Goal: Task Accomplishment & Management: Manage account settings

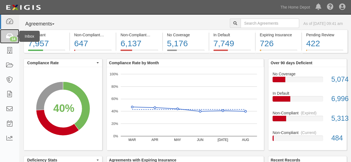
click at [12, 35] on icon at bounding box center [10, 36] width 8 height 6
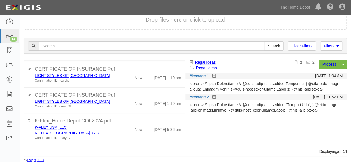
scroll to position [312, 0]
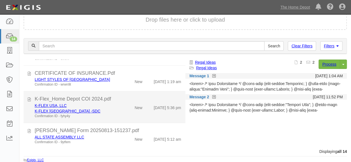
click at [116, 111] on div "K-FLEX USA, LLC K-FLEX USA -SDC Confirmation ID - fyhy4y" at bounding box center [75, 111] width 90 height 16
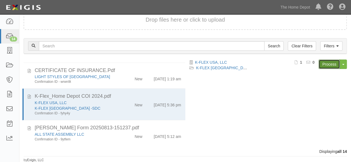
click at [323, 66] on link "Process" at bounding box center [328, 64] width 21 height 9
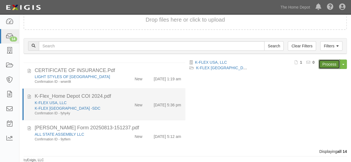
scroll to position [315, 0]
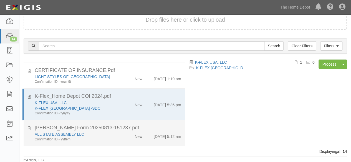
click at [112, 137] on div "Confirmation ID - 9ytfem" at bounding box center [76, 139] width 82 height 5
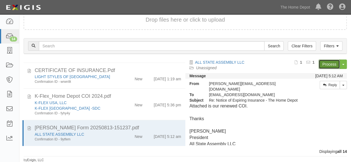
click at [325, 61] on link "Process" at bounding box center [328, 64] width 21 height 9
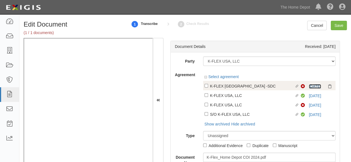
click at [308, 87] on link "12/31/24" at bounding box center [314, 86] width 12 height 4
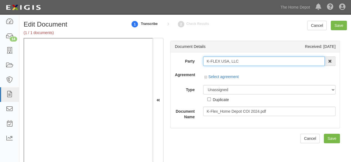
click at [240, 58] on input "K-FLEX USA, LLC" at bounding box center [264, 61] width 122 height 9
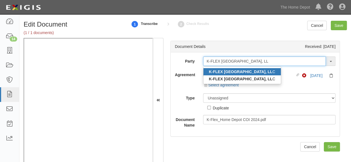
type input "K-FLEX USA, LL"
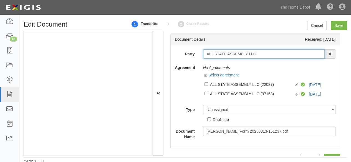
click at [259, 53] on input "ALL STATE ASSEMBLY LLC" at bounding box center [264, 53] width 122 height 9
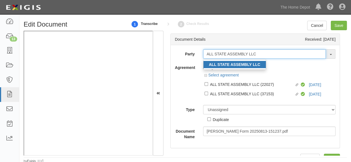
type input "ALL STATE ASSEMBLY LLC"
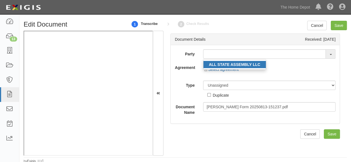
click at [245, 64] on strong "ALL STATE ASSEMBLY LLC" at bounding box center [234, 64] width 51 height 4
type input "ALL STATE ASSEMBLY LLC"
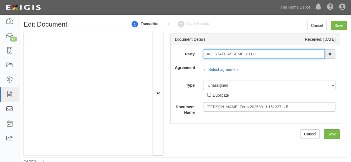
click at [237, 53] on input "ALL STATE ASSEMBLY LLC" at bounding box center [264, 53] width 122 height 9
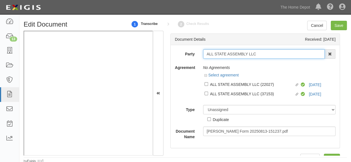
click at [237, 53] on input "ALL STATE ASSEMBLY LLC" at bounding box center [264, 53] width 122 height 9
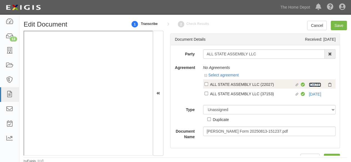
click at [310, 85] on link "9/17/25" at bounding box center [314, 85] width 12 height 4
click at [220, 85] on div "ALL STATE ASSEMBLY LLC (22027)" at bounding box center [252, 84] width 85 height 6
click at [208, 85] on input "Linked agreement ALL STATE ASSEMBLY LLC (22027) Linked agreement" at bounding box center [206, 84] width 4 height 4
checkbox input "true"
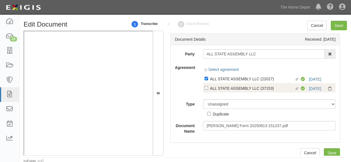
click at [218, 91] on div "ALL STATE ASSEMBLY LLC (37153)" at bounding box center [252, 88] width 85 height 6
click at [208, 90] on input "Linked agreement ALL STATE ASSEMBLY LLC (37153) Linked agreement" at bounding box center [206, 88] width 4 height 4
checkbox input "true"
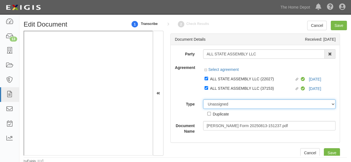
click at [217, 105] on select "Unassigned Binder Cancellation Notice Certificate Contract Endorsement Insuranc…" at bounding box center [269, 104] width 132 height 9
select select "CertificateDetail"
click at [203, 100] on select "Unassigned Binder Cancellation Notice Certificate Contract Endorsement Insuranc…" at bounding box center [269, 104] width 132 height 9
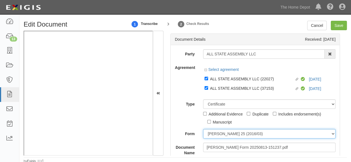
click at [211, 135] on select "ACORD 25 (2016/03) ACORD 101 ACORD 855 NY (2014/05) General" at bounding box center [269, 133] width 132 height 9
select select "GeneralFormDetail"
click at [203, 129] on select "[PERSON_NAME] 25 (2016/03) [PERSON_NAME] 101 [PERSON_NAME] 855 NY (2014/05) Gen…" at bounding box center [269, 133] width 132 height 9
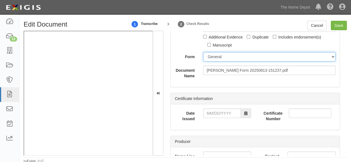
scroll to position [83, 0]
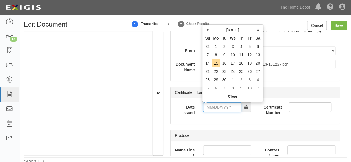
click at [213, 108] on input "Date Issued" at bounding box center [222, 107] width 38 height 9
click at [207, 29] on th "«" at bounding box center [207, 30] width 8 height 8
click at [230, 62] on td "13" at bounding box center [232, 63] width 9 height 8
type input "08/13/2025"
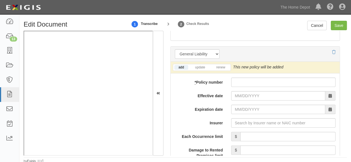
scroll to position [471, 0]
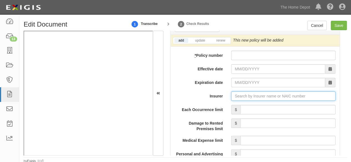
click at [243, 96] on input "Insurer" at bounding box center [283, 95] width 104 height 9
paste input "29424"
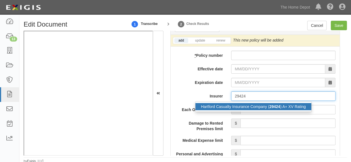
click at [237, 106] on div "Hartford Casualty Insurance Company ( 29424 ) A+ XV Rating" at bounding box center [253, 106] width 116 height 7
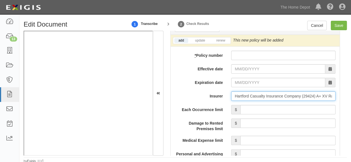
type input "Hartford Casualty Insurance Company (29424) A+ XV Rating"
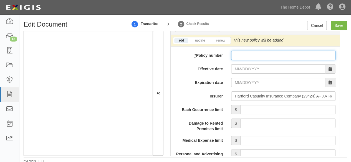
drag, startPoint x: 255, startPoint y: 54, endPoint x: 249, endPoint y: 59, distance: 7.7
click at [254, 55] on input "* Policy number" at bounding box center [283, 55] width 104 height 9
paste input "45SBALZ0102"
type input "45SBALZ0102"
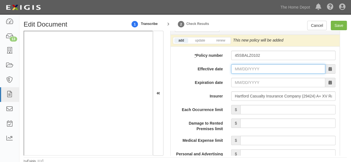
click at [239, 66] on input "Effective date" at bounding box center [278, 68] width 94 height 9
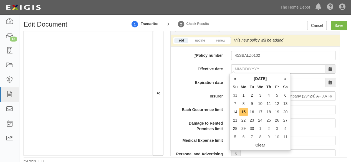
click at [243, 112] on td "15" at bounding box center [243, 112] width 8 height 8
type input "09/15/2025"
type input "09/15/2026"
click at [238, 67] on input "09/15/2025" at bounding box center [278, 68] width 94 height 9
click at [259, 111] on td "17" at bounding box center [260, 112] width 9 height 8
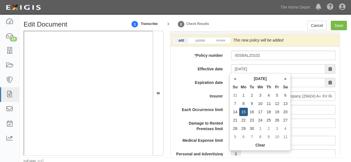
type input "09/17/2025"
type input "09/17/2026"
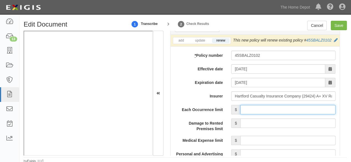
click at [274, 111] on input "Each Occurrence limit" at bounding box center [287, 109] width 95 height 9
type input "2,000,000"
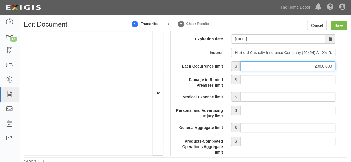
scroll to position [527, 0]
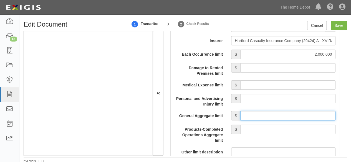
click at [277, 117] on input "General Aggregate limit" at bounding box center [287, 115] width 95 height 9
type input "4,000,000"
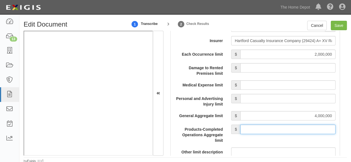
click at [276, 131] on input "Products-Completed Operations Aggregate limit" at bounding box center [287, 129] width 95 height 9
type input "4,000,000"
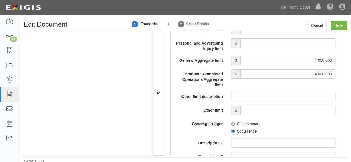
scroll to position [610, 0]
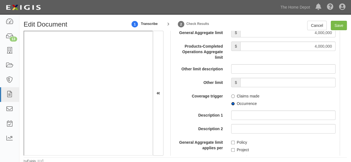
click at [231, 106] on input "Occurrence" at bounding box center [233, 104] width 4 height 4
radio input "true"
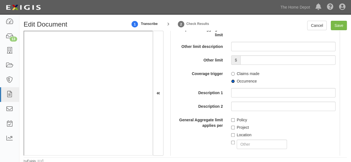
scroll to position [637, 0]
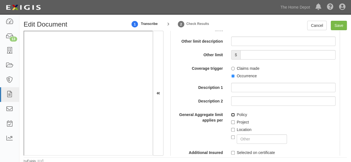
click at [232, 117] on input "Policy" at bounding box center [233, 115] width 4 height 4
checkbox input "true"
drag, startPoint x: 340, startPoint y: 29, endPoint x: 255, endPoint y: 17, distance: 85.6
click at [340, 28] on input "Save" at bounding box center [338, 25] width 16 height 9
type input "2000000"
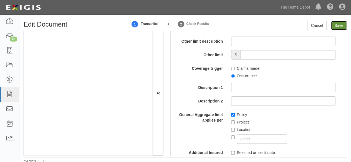
type input "4000000"
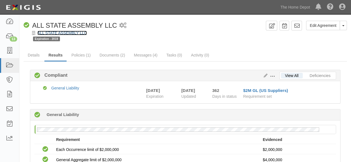
click at [65, 34] on link "ALL STATE ASSEMBLY LLC" at bounding box center [61, 33] width 49 height 4
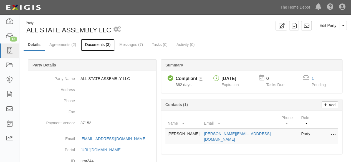
click at [88, 44] on link "Documents (3)" at bounding box center [98, 45] width 34 height 12
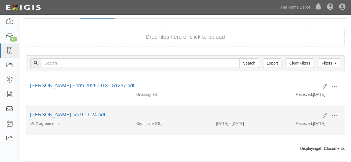
scroll to position [37, 0]
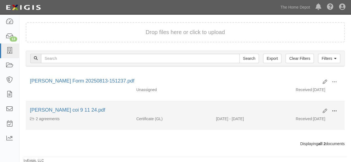
click at [334, 109] on span at bounding box center [333, 111] width 5 height 5
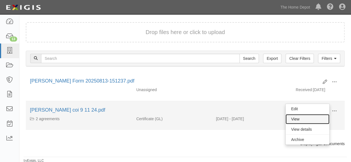
click at [302, 118] on link "View" at bounding box center [307, 119] width 44 height 10
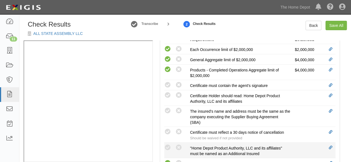
scroll to position [194, 0]
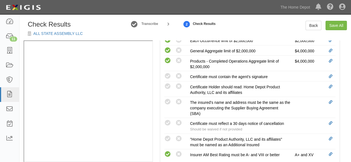
drag, startPoint x: 166, startPoint y: 103, endPoint x: 149, endPoint y: 107, distance: 17.6
click at [165, 103] on icon at bounding box center [167, 102] width 7 height 7
radio input "true"
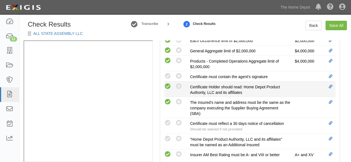
drag, startPoint x: 167, startPoint y: 74, endPoint x: 169, endPoint y: 83, distance: 9.8
click at [167, 74] on icon at bounding box center [167, 76] width 7 height 7
radio input "true"
click at [169, 86] on icon at bounding box center [167, 86] width 7 height 7
radio input "true"
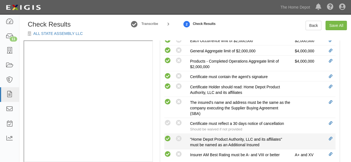
click at [167, 138] on icon at bounding box center [167, 139] width 7 height 7
radio input "true"
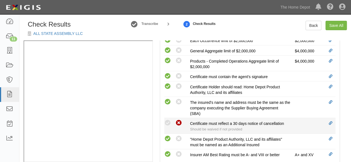
click at [179, 120] on icon at bounding box center [178, 123] width 7 height 7
radio input "true"
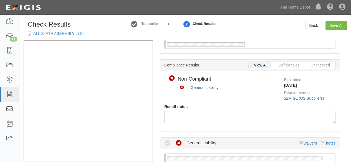
scroll to position [42, 0]
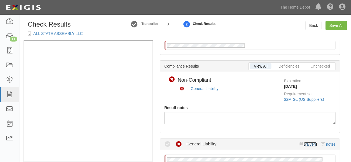
click at [306, 144] on link "waivers" at bounding box center [309, 144] width 13 height 4
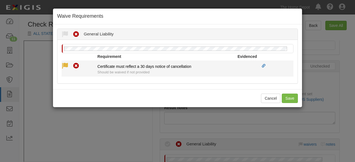
click at [65, 66] on icon at bounding box center [65, 66] width 7 height 7
radio input "true"
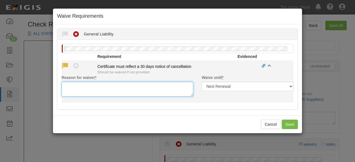
click at [75, 87] on textarea "Reason for waiver *" at bounding box center [128, 89] width 132 height 15
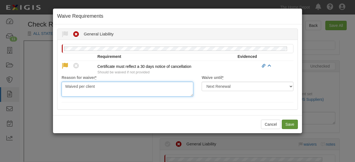
type textarea "Waived per client"
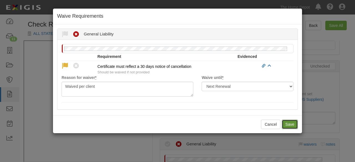
click at [288, 126] on button "Save" at bounding box center [290, 124] width 16 height 9
radio input "true"
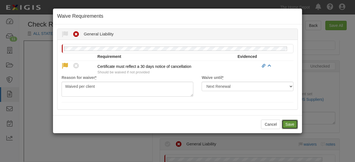
radio input "true"
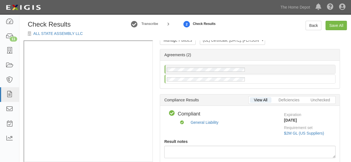
scroll to position [0, 0]
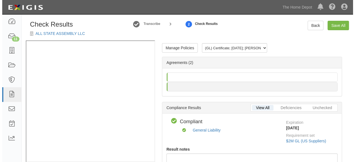
scroll to position [8, 0]
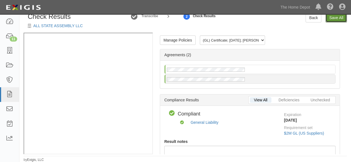
drag, startPoint x: 333, startPoint y: 20, endPoint x: 312, endPoint y: 49, distance: 35.6
click at [333, 20] on link "Save All" at bounding box center [335, 17] width 21 height 9
radio input "false"
radio input "true"
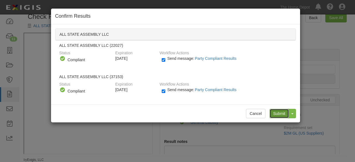
click at [280, 112] on input "Submit" at bounding box center [278, 113] width 19 height 9
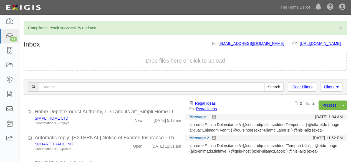
scroll to position [194, 0]
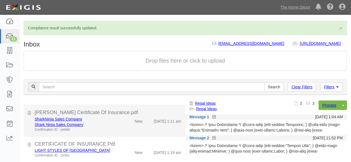
click at [111, 127] on div "Shark Ninja Sales Company" at bounding box center [76, 125] width 82 height 6
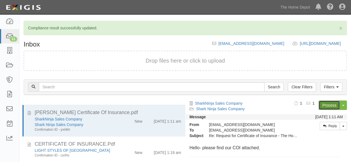
click at [325, 105] on link "Process" at bounding box center [328, 105] width 21 height 9
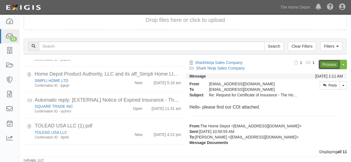
scroll to position [65, 0]
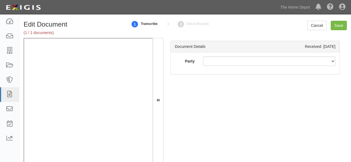
scroll to position [1, 0]
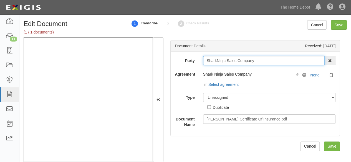
drag, startPoint x: 255, startPoint y: 62, endPoint x: 261, endPoint y: 63, distance: 5.3
click at [256, 62] on input "SharkNinja Sales Company" at bounding box center [264, 60] width 122 height 9
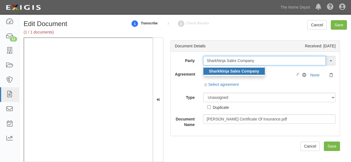
type input "SharkNinja Sales Company"
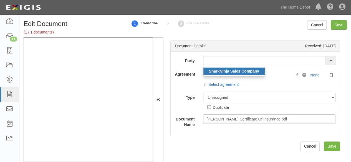
click at [230, 72] on strong "SharkNinja Sales Company" at bounding box center [234, 71] width 50 height 4
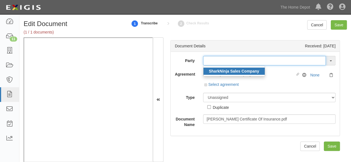
type input "SharkNinja Sales Company"
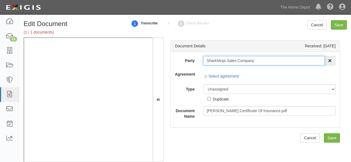
click at [220, 60] on input "SharkNinja Sales Company" at bounding box center [264, 60] width 122 height 9
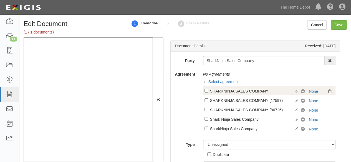
click at [267, 90] on div "SHARKNINJA SALES COMPANY" at bounding box center [252, 91] width 85 height 6
click at [208, 90] on input "Linked agreement SHARKNINJA SALES COMPANY Linked agreement" at bounding box center [206, 91] width 4 height 4
checkbox input "true"
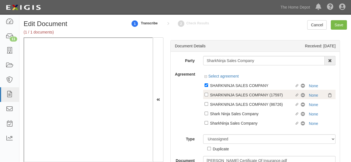
click at [259, 95] on div "SHARKNINJA SALES COMPANY (17597)" at bounding box center [252, 95] width 85 height 6
click at [208, 95] on input "Linked agreement SHARKNINJA SALES COMPANY (17597) Linked agreement" at bounding box center [206, 95] width 4 height 4
checkbox input "true"
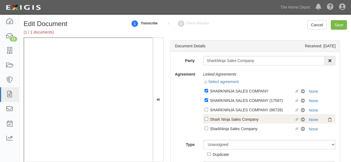
click at [236, 114] on div "Linked agreement Shark Ninja Sales Company Linked agreement No Coverage None" at bounding box center [269, 118] width 132 height 9
click at [232, 121] on div "Shark Ninja Sales Company" at bounding box center [252, 119] width 85 height 6
click at [208, 121] on input "Linked agreement Shark Ninja Sales Company Linked agreement" at bounding box center [206, 119] width 4 height 4
checkbox input "true"
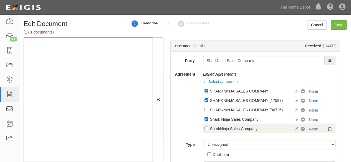
click at [230, 131] on div "SharkNinja Sales Company" at bounding box center [252, 129] width 85 height 6
click at [208, 130] on input "Linked agreement SharkNinja Sales Company Linked agreement" at bounding box center [206, 129] width 4 height 4
checkbox input "true"
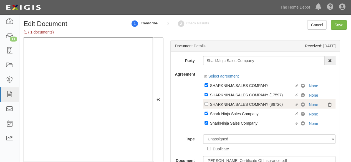
click at [224, 106] on div "SHARKNINJA SALES COMPANY (86726)" at bounding box center [252, 104] width 85 height 6
click at [208, 106] on input "Linked agreement SHARKNINJA SALES COMPANY (86726) Linked agreement" at bounding box center [206, 104] width 4 height 4
checkbox input "true"
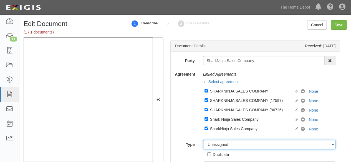
click at [220, 146] on select "Unassigned Binder Cancellation Notice Certificate Contract Endorsement Insuranc…" at bounding box center [269, 144] width 132 height 9
select select "CertificateDetail"
click at [203, 140] on select "Unassigned Binder Cancellation Notice Certificate Contract Endorsement Insuranc…" at bounding box center [269, 144] width 132 height 9
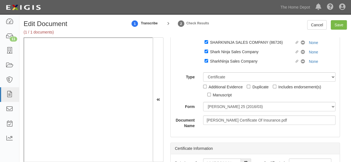
scroll to position [83, 0]
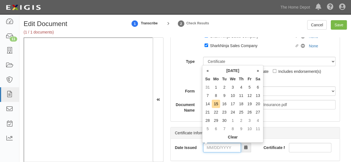
drag, startPoint x: 218, startPoint y: 148, endPoint x: 219, endPoint y: 144, distance: 4.3
click at [218, 148] on input "Date Issued" at bounding box center [222, 147] width 38 height 9
drag, startPoint x: 206, startPoint y: 105, endPoint x: 207, endPoint y: 113, distance: 7.2
click at [206, 105] on td "14" at bounding box center [207, 104] width 8 height 8
drag, startPoint x: 216, startPoint y: 149, endPoint x: 227, endPoint y: 131, distance: 20.9
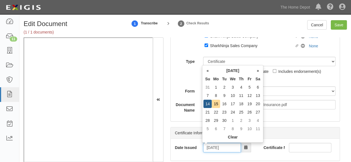
click at [216, 149] on input "[DATE]" at bounding box center [222, 147] width 38 height 9
click at [258, 95] on td "13" at bounding box center [257, 95] width 8 height 8
type input "[DATE]"
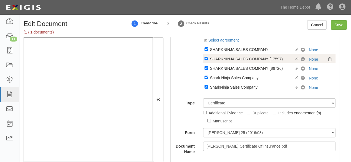
scroll to position [111, 0]
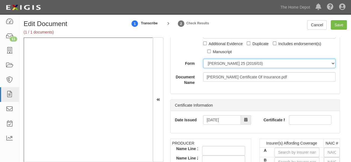
drag, startPoint x: 207, startPoint y: 63, endPoint x: 209, endPoint y: 68, distance: 5.5
click at [207, 63] on select "[PERSON_NAME] 25 (2016/03) [PERSON_NAME] 101 [PERSON_NAME] 855 NY (2014/05) Gen…" at bounding box center [269, 63] width 132 height 9
select select "GeneralFormDetail"
click at [203, 59] on select "[PERSON_NAME] 25 (2016/03) [PERSON_NAME] 101 [PERSON_NAME] 855 NY (2014/05) Gen…" at bounding box center [269, 63] width 132 height 9
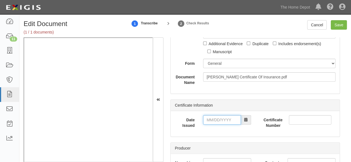
drag, startPoint x: 218, startPoint y: 94, endPoint x: 220, endPoint y: 119, distance: 25.0
click at [220, 119] on input "Date Issued" at bounding box center [222, 119] width 38 height 9
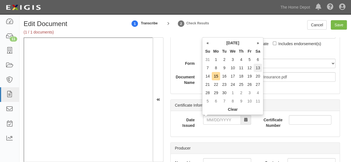
click at [256, 68] on td "13" at bounding box center [257, 68] width 8 height 8
type input "[DATE]"
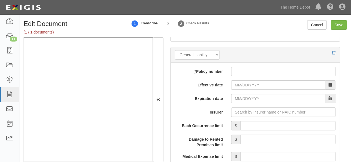
scroll to position [527, 0]
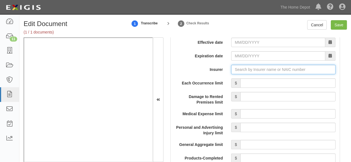
click at [239, 68] on input "Insurer" at bounding box center [283, 69] width 104 height 9
paste input "36940"
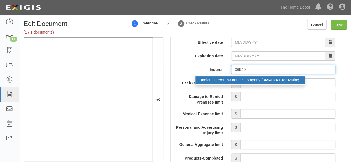
drag, startPoint x: 237, startPoint y: 80, endPoint x: 150, endPoint y: 101, distance: 89.1
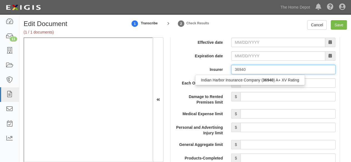
click at [237, 81] on div "Indian Harbor Insurance Company ( 36940 ) A+ XV Rating" at bounding box center [249, 79] width 109 height 7
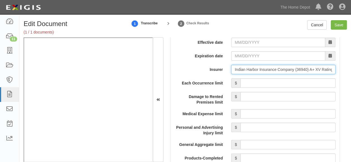
type input "Indian Harbor Insurance Company (36940) A+ XV Rating"
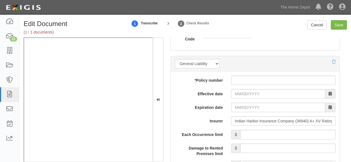
scroll to position [471, 0]
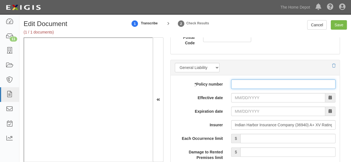
drag, startPoint x: 238, startPoint y: 81, endPoint x: 239, endPoint y: 89, distance: 7.8
click at [238, 81] on input "* Policy number" at bounding box center [283, 84] width 104 height 9
paste input "ESG004866508"
type input "ESG004866508"
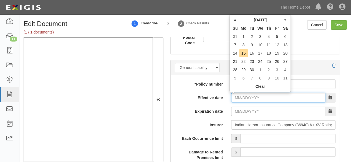
click at [237, 99] on input "Effective date" at bounding box center [278, 97] width 94 height 9
click at [238, 99] on input "Effective date" at bounding box center [278, 97] width 94 height 9
type input "11/14/2024"
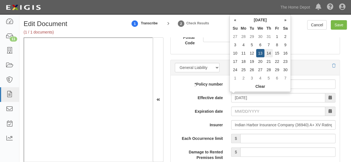
type input "11/14/2025"
drag, startPoint x: 268, startPoint y: 52, endPoint x: 267, endPoint y: 62, distance: 9.2
click at [268, 53] on td "14" at bounding box center [268, 53] width 8 height 8
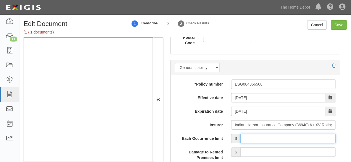
click at [267, 136] on input "Each Occurrence limit" at bounding box center [287, 138] width 95 height 9
type input "2,000,000"
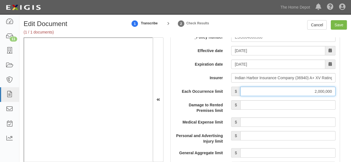
scroll to position [554, 0]
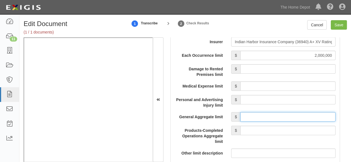
click at [260, 117] on input "General Aggregate limit" at bounding box center [287, 116] width 95 height 9
type input "2,000,000"
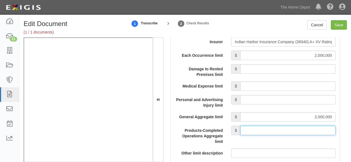
drag, startPoint x: 268, startPoint y: 129, endPoint x: 268, endPoint y: 125, distance: 4.2
click at [268, 129] on input "Products-Completed Operations Aggregate limit" at bounding box center [287, 130] width 95 height 9
type input "5,000,000"
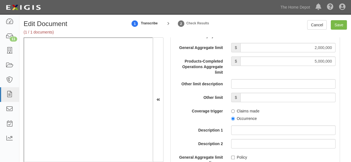
scroll to position [637, 0]
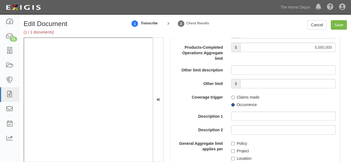
click at [232, 105] on input "Occurrence" at bounding box center [233, 105] width 4 height 4
radio input "true"
click at [231, 143] on input "Policy" at bounding box center [233, 144] width 4 height 4
checkbox input "true"
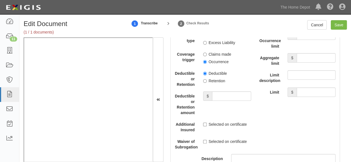
scroll to position [1247, 0]
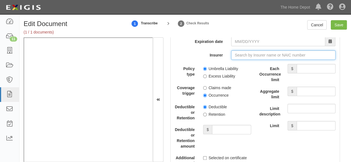
click at [241, 53] on input "Insurer" at bounding box center [283, 54] width 104 height 9
paste input "24554"
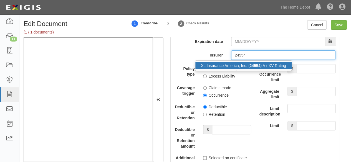
drag, startPoint x: 234, startPoint y: 63, endPoint x: 254, endPoint y: 77, distance: 24.0
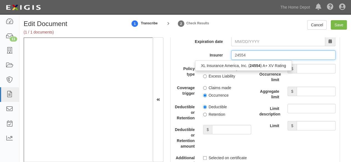
click at [235, 63] on div "XL Insurance America, Inc. ( 24554 ) A+ XV Rating" at bounding box center [243, 65] width 96 height 7
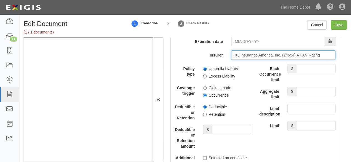
type input "XL Insurance America, Inc. (24554) A+ XV Rating"
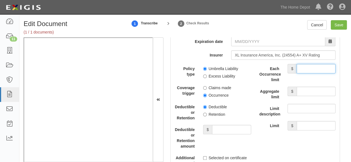
click at [304, 65] on input "Each Occurrence limit" at bounding box center [315, 68] width 39 height 9
type input "9,000,000"
click at [311, 89] on input "Aggregate limit" at bounding box center [315, 91] width 39 height 9
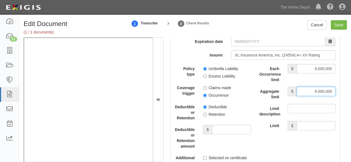
type input "9,000,000"
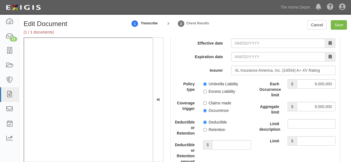
scroll to position [1220, 0]
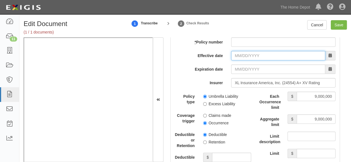
click at [237, 52] on input "Effective date" at bounding box center [278, 55] width 94 height 9
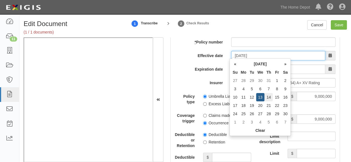
type input "11/14/2024"
type input "11/14/2025"
click at [267, 100] on td "14" at bounding box center [268, 97] width 8 height 8
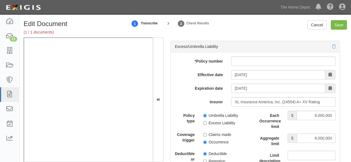
scroll to position [1164, 0]
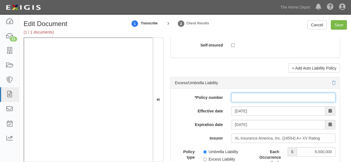
click at [245, 95] on input "* Policy number" at bounding box center [283, 97] width 104 height 9
paste input "US00077001LI24A"
type input "US00077001LI24A"
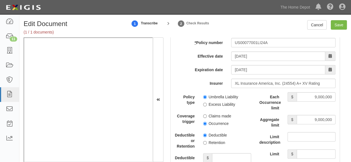
scroll to position [1220, 0]
click at [204, 95] on input "Umbrella Liability" at bounding box center [205, 97] width 4 height 4
radio input "true"
click at [204, 121] on input "Occurrence" at bounding box center [205, 123] width 4 height 4
radio input "true"
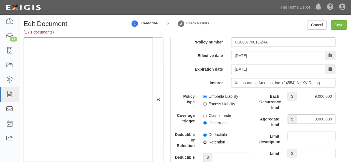
drag, startPoint x: 204, startPoint y: 140, endPoint x: 221, endPoint y: 155, distance: 23.1
click at [206, 141] on label "Retention" at bounding box center [214, 142] width 22 height 6
click at [206, 141] on input "Retention" at bounding box center [205, 143] width 4 height 4
radio input "true"
click at [221, 155] on input "Deductible or Retention amount" at bounding box center [231, 157] width 39 height 9
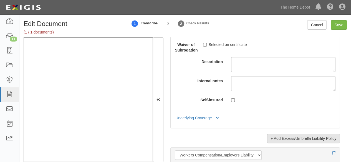
scroll to position [1386, 0]
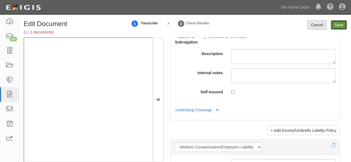
drag, startPoint x: 338, startPoint y: 25, endPoint x: 313, endPoint y: 22, distance: 24.3
click at [338, 25] on input "Save" at bounding box center [338, 24] width 16 height 9
type input "2000000"
type input "5000000"
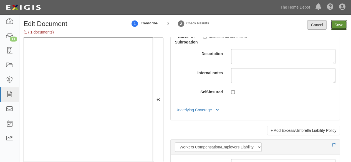
type input "9000000"
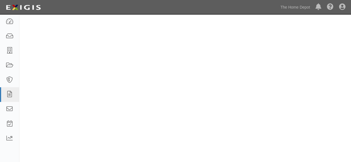
scroll to position [0, 0]
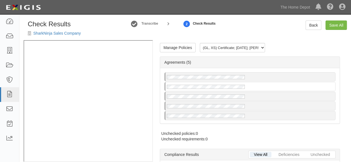
radio input "true"
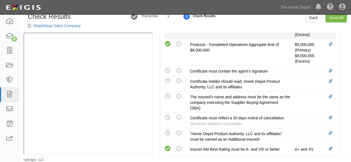
scroll to position [277, 0]
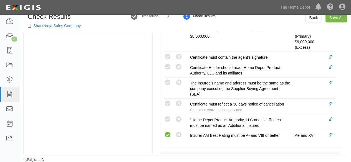
drag, startPoint x: 166, startPoint y: 82, endPoint x: 151, endPoint y: 85, distance: 15.2
click at [166, 82] on icon at bounding box center [167, 82] width 7 height 7
radio input "true"
click at [168, 56] on icon at bounding box center [167, 56] width 7 height 7
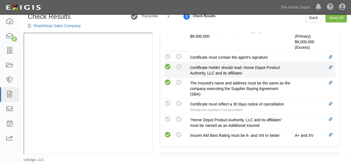
radio input "true"
click at [168, 66] on icon at bounding box center [167, 67] width 7 height 7
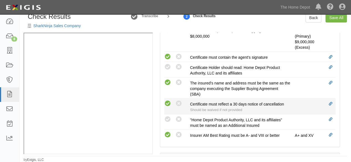
radio input "true"
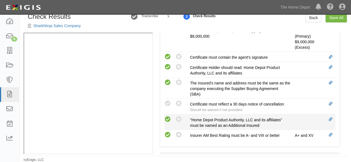
click at [169, 119] on icon at bounding box center [167, 119] width 7 height 7
radio input "true"
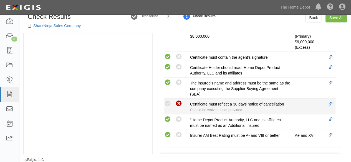
click at [180, 103] on icon at bounding box center [178, 103] width 7 height 7
radio input "true"
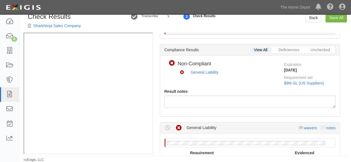
scroll to position [69, 0]
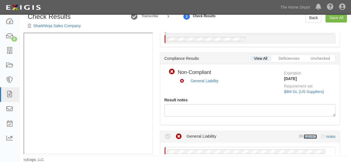
click at [306, 136] on link "waivers" at bounding box center [309, 136] width 13 height 4
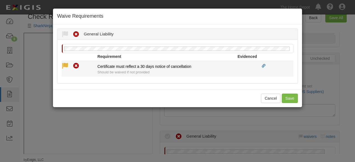
click at [65, 66] on icon at bounding box center [65, 66] width 7 height 7
radio input "true"
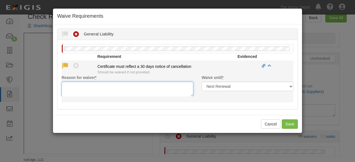
click at [76, 90] on textarea "Reason for waiver *" at bounding box center [128, 89] width 132 height 15
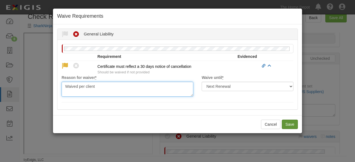
type textarea "Waived per client"
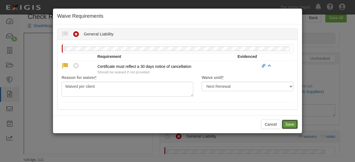
click at [292, 124] on button "Save" at bounding box center [290, 124] width 16 height 9
radio input "true"
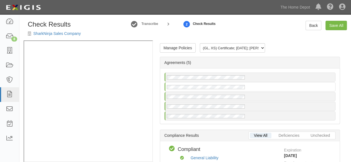
scroll to position [1, 0]
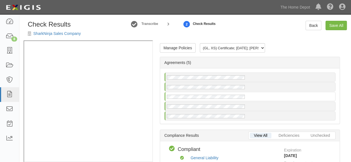
scroll to position [8, 0]
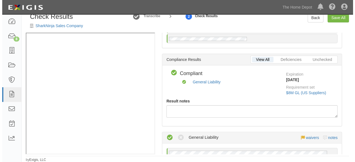
scroll to position [194, 0]
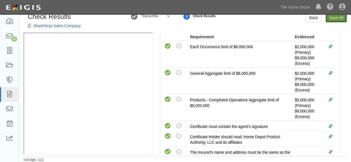
drag, startPoint x: 340, startPoint y: 19, endPoint x: 300, endPoint y: 64, distance: 60.5
click at [340, 19] on link "Save All" at bounding box center [335, 17] width 21 height 9
radio input "false"
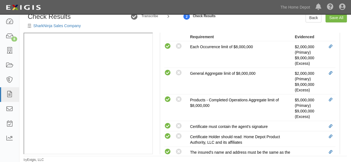
radio input "false"
radio input "true"
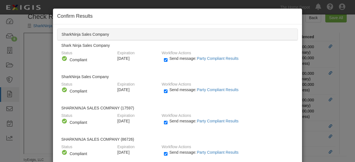
scroll to position [62, 0]
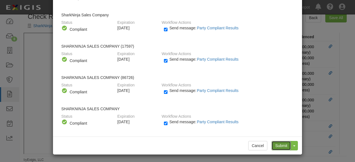
click at [278, 146] on input "Submit" at bounding box center [280, 145] width 19 height 9
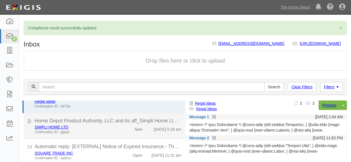
scroll to position [28, 0]
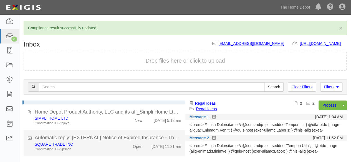
click at [106, 122] on div "Confirmation ID - tpjeyh" at bounding box center [76, 123] width 82 height 5
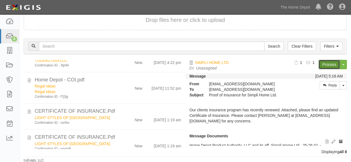
scroll to position [1, 0]
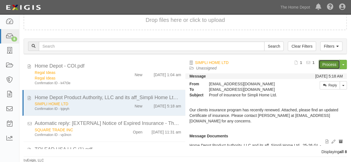
click at [323, 65] on link "Process" at bounding box center [328, 64] width 21 height 9
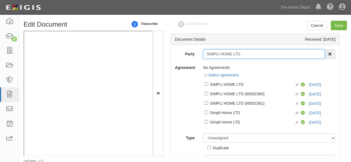
click at [245, 55] on input "SIMPLI HOME LTD" at bounding box center [264, 53] width 122 height 9
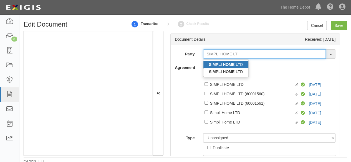
type input "SIMPLI HOME LT"
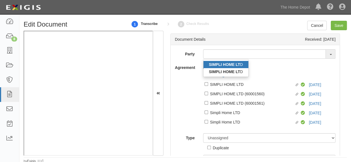
drag, startPoint x: 224, startPoint y: 65, endPoint x: 193, endPoint y: 34, distance: 43.1
click at [224, 65] on strong "SIMPLI HOME LT" at bounding box center [224, 64] width 31 height 4
type input "SIMPLI HOME LTD"
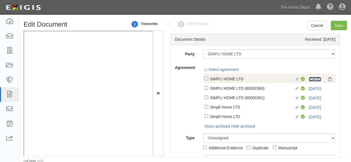
click at [308, 79] on link "9/15/25" at bounding box center [314, 79] width 12 height 4
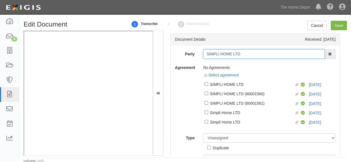
click at [222, 52] on input "SIMPLI HOME LTD" at bounding box center [264, 53] width 122 height 9
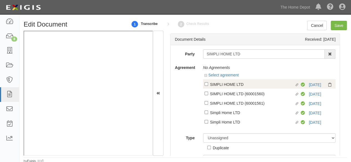
click at [220, 85] on div "SIMPLI HOME LTD" at bounding box center [252, 84] width 85 height 6
click at [208, 85] on input "Linked agreement SIMPLI HOME LTD Linked agreement" at bounding box center [206, 84] width 4 height 4
checkbox input "true"
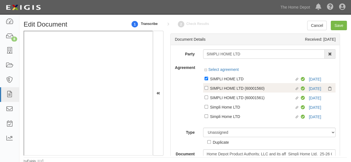
click at [220, 91] on div "SIMPLI HOME LTD (60001560)" at bounding box center [252, 88] width 85 height 6
click at [208, 90] on input "Linked agreement SIMPLI HOME LTD (60001560) Linked agreement" at bounding box center [206, 88] width 4 height 4
checkbox input "true"
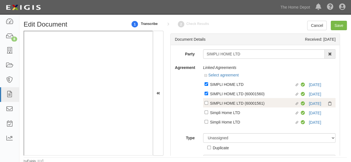
click at [221, 104] on div "SIMPLI HOME LTD (60001561)" at bounding box center [252, 103] width 85 height 6
click at [208, 104] on input "Linked agreement SIMPLI HOME LTD (60001561) Linked agreement" at bounding box center [206, 103] width 4 height 4
checkbox input "true"
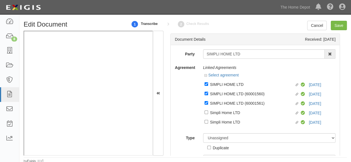
drag, startPoint x: 221, startPoint y: 112, endPoint x: 221, endPoint y: 124, distance: 11.9
click at [221, 113] on div "Simpli Home LTD" at bounding box center [252, 112] width 85 height 6
click at [208, 113] on input "Linked agreement Simpli Home LTD Linked agreement" at bounding box center [206, 113] width 4 height 4
checkbox input "true"
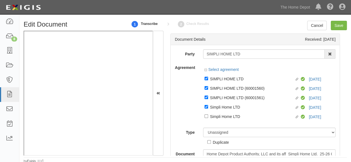
click at [220, 124] on div at bounding box center [269, 122] width 132 height 3
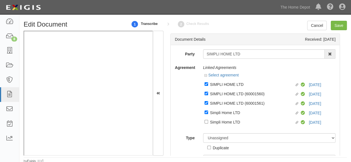
drag, startPoint x: 220, startPoint y: 123, endPoint x: 219, endPoint y: 141, distance: 18.6
click at [220, 123] on div "Simpli Home LTD" at bounding box center [252, 122] width 85 height 6
click at [208, 123] on input "Linked agreement Simpli Home LTD Linked agreement" at bounding box center [206, 122] width 4 height 4
checkbox input "true"
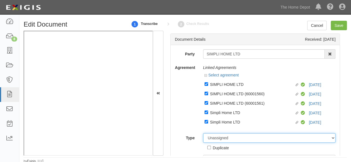
drag, startPoint x: 217, startPoint y: 138, endPoint x: 218, endPoint y: 129, distance: 9.5
click at [217, 138] on div "Unassigned Binder Cancellation Notice Certificate Contract Endorsement Insuranc…" at bounding box center [269, 141] width 141 height 17
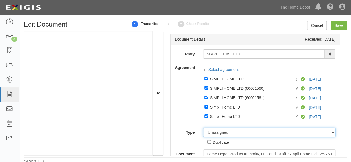
select select "CertificateDetail"
click at [203, 128] on select "Unassigned Binder Cancellation Notice Certificate Contract Endorsement Insuranc…" at bounding box center [269, 132] width 132 height 9
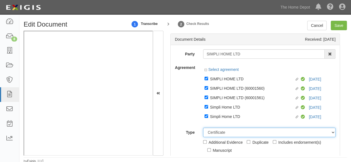
scroll to position [33, 0]
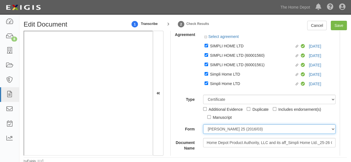
click at [221, 131] on select "ACORD 25 (2016/03) ACORD 101 ACORD 855 NY (2014/05) General" at bounding box center [269, 128] width 132 height 9
select select "GeneralFormDetail"
click at [203, 125] on select "[PERSON_NAME] 25 (2016/03) [PERSON_NAME] 101 [PERSON_NAME] 855 NY (2014/05) Gen…" at bounding box center [269, 128] width 132 height 9
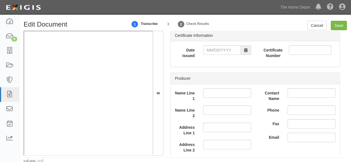
scroll to position [144, 0]
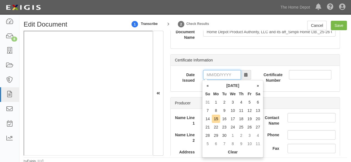
click at [214, 76] on input "Date Issued" at bounding box center [222, 74] width 38 height 9
click at [208, 117] on td "14" at bounding box center [207, 119] width 8 height 8
drag, startPoint x: 204, startPoint y: 76, endPoint x: 218, endPoint y: 84, distance: 15.6
click at [204, 76] on input "[DATE]" at bounding box center [222, 74] width 38 height 9
click at [249, 110] on td "12" at bounding box center [249, 110] width 8 height 8
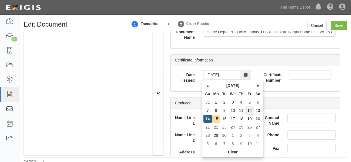
type input "[DATE]"
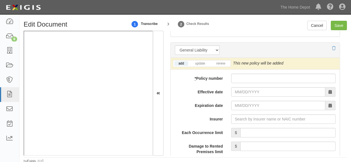
scroll to position [504, 0]
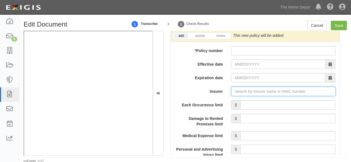
click at [243, 90] on input "Insurer" at bounding box center [283, 91] width 104 height 9
paste input "20478"
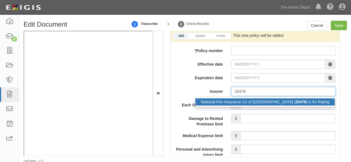
click at [240, 101] on div "National Fire Insurance Co of Hartford ( 20478 ) A XV Rating" at bounding box center [264, 101] width 139 height 7
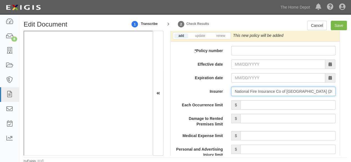
type input "National Fire Insurance Co of Hartford (20478) A XV Rating"
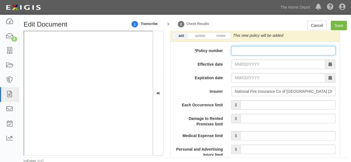
drag, startPoint x: 250, startPoint y: 46, endPoint x: 249, endPoint y: 50, distance: 4.5
click at [250, 47] on input "* Policy number" at bounding box center [283, 50] width 104 height 9
paste input "7094382191"
type input "7094382191"
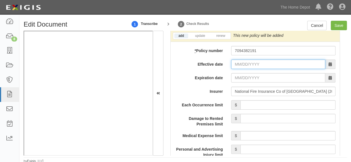
click at [241, 63] on input "Effective date" at bounding box center [278, 64] width 94 height 9
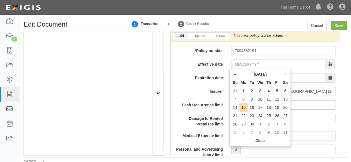
drag, startPoint x: 244, startPoint y: 105, endPoint x: 244, endPoint y: 100, distance: 5.0
click at [244, 105] on td "15" at bounding box center [243, 107] width 8 height 8
type input "09/15/2025"
type input "09/15/2026"
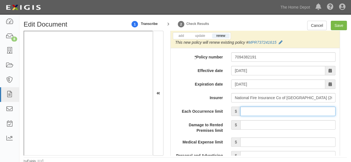
click at [263, 111] on input "Each Occurrence limit" at bounding box center [287, 111] width 95 height 9
type input "1,000,000"
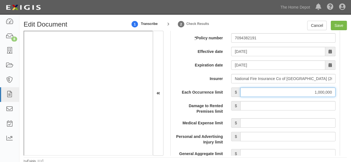
scroll to position [560, 0]
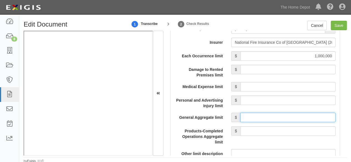
click at [262, 114] on input "General Aggregate limit" at bounding box center [287, 117] width 95 height 9
type input "2,000,000"
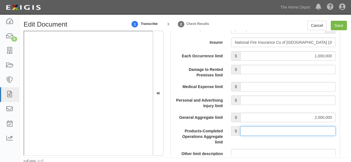
drag, startPoint x: 280, startPoint y: 129, endPoint x: 279, endPoint y: 125, distance: 4.6
click at [279, 127] on input "Products-Completed Operations Aggregate limit" at bounding box center [287, 130] width 95 height 9
type input "2,000,000"
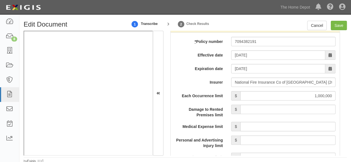
scroll to position [476, 0]
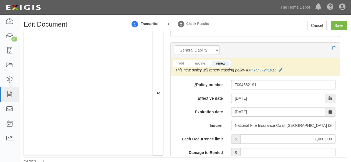
click at [198, 60] on li "update" at bounding box center [200, 63] width 21 height 6
click at [199, 62] on link "update" at bounding box center [200, 63] width 18 height 5
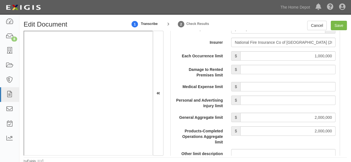
scroll to position [615, 0]
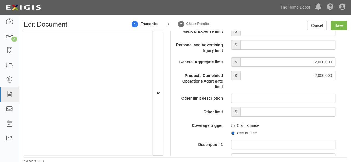
click at [231, 132] on input "Occurrence" at bounding box center [233, 133] width 4 height 4
radio input "true"
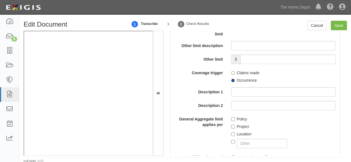
scroll to position [670, 0]
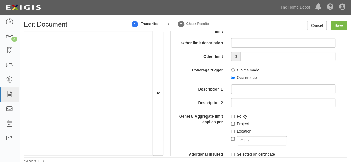
click at [234, 114] on label "Policy" at bounding box center [239, 117] width 16 height 6
click at [234, 115] on input "Policy" at bounding box center [233, 117] width 4 height 4
checkbox input "true"
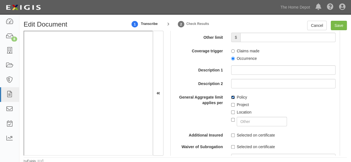
scroll to position [698, 0]
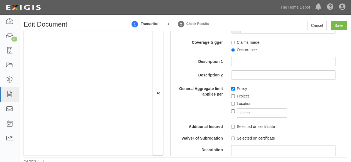
click at [231, 124] on label "Selected on certificate" at bounding box center [253, 127] width 44 height 6
click at [231, 125] on input "Selected on certificate" at bounding box center [233, 127] width 4 height 4
checkbox input "true"
click at [338, 25] on input "Save" at bounding box center [338, 25] width 16 height 9
type input "1000000"
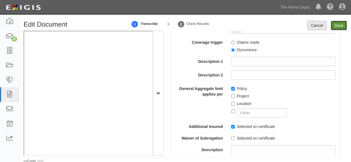
type input "2000000"
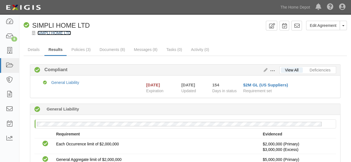
click at [58, 32] on link "SIMPLI HOME LTD" at bounding box center [54, 33] width 34 height 4
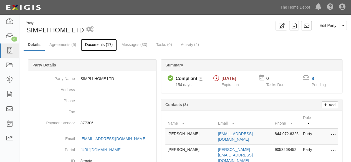
click at [97, 46] on link "Documents (17)" at bounding box center [99, 45] width 36 height 12
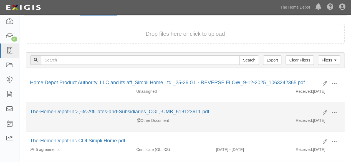
scroll to position [55, 0]
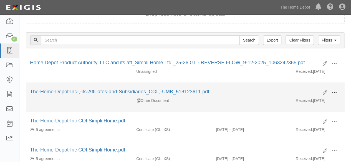
click at [335, 93] on span at bounding box center [333, 92] width 5 height 5
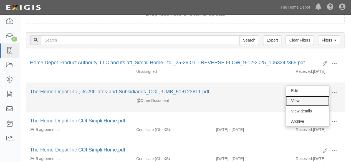
click at [315, 99] on link "View" at bounding box center [307, 101] width 44 height 10
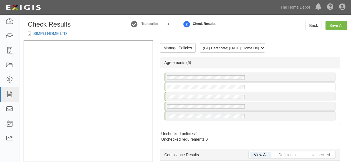
radio input "true"
radio input "false"
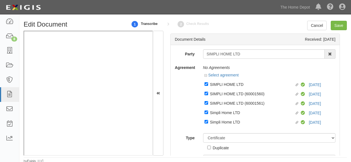
select select "CertificateDetail"
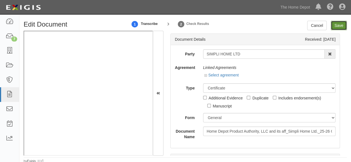
click at [339, 26] on input "Save" at bounding box center [338, 25] width 16 height 9
type input "1000000"
type input "2000000"
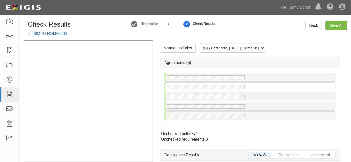
radio input "true"
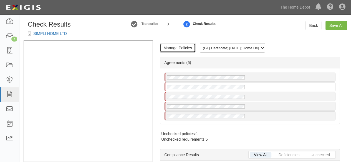
click at [180, 49] on link "Manage Policies" at bounding box center [178, 47] width 36 height 9
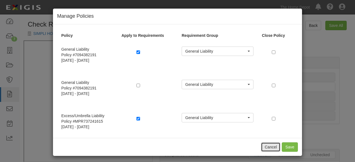
click at [264, 147] on button "Cancel" at bounding box center [270, 146] width 19 height 9
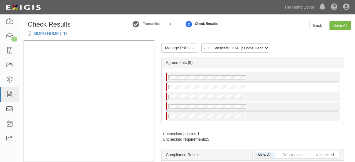
click at [270, 147] on div "Manage Policies (GL) Certificate; [DATE]; Home Depot Product Authority, LLC and…" at bounding box center [252, 101] width 196 height 122
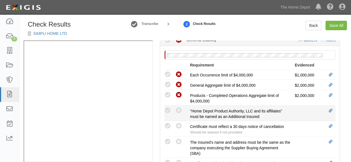
scroll to position [194, 0]
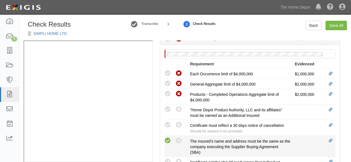
click at [167, 140] on icon at bounding box center [167, 140] width 7 height 7
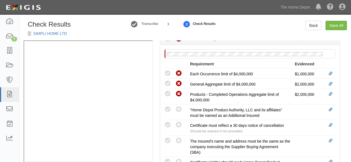
radio input "true"
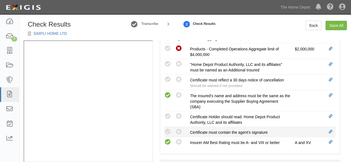
scroll to position [249, 0]
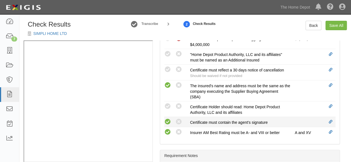
click at [167, 120] on icon at bounding box center [167, 122] width 7 height 7
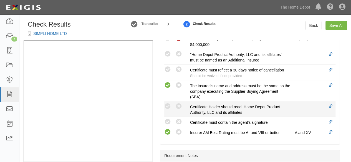
radio input "true"
drag, startPoint x: 170, startPoint y: 102, endPoint x: 165, endPoint y: 107, distance: 7.1
click at [170, 103] on icon at bounding box center [167, 106] width 7 height 7
radio input "true"
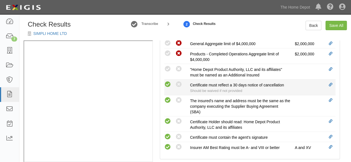
scroll to position [222, 0]
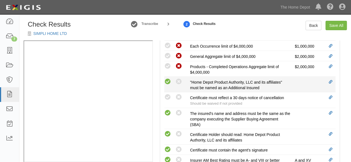
click at [169, 80] on icon at bounding box center [167, 81] width 7 height 7
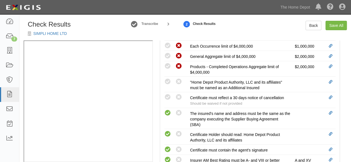
radio input "true"
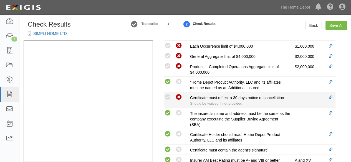
click at [180, 97] on icon at bounding box center [178, 97] width 7 height 7
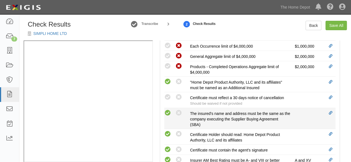
radio input "true"
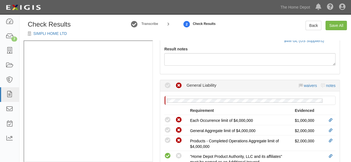
scroll to position [105, 0]
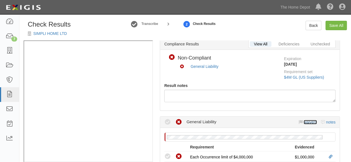
click at [305, 122] on link "waivers" at bounding box center [309, 122] width 13 height 4
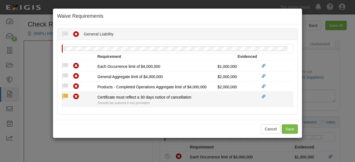
click at [64, 95] on icon at bounding box center [65, 96] width 7 height 7
radio input "true"
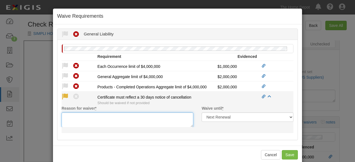
drag, startPoint x: 70, startPoint y: 115, endPoint x: 71, endPoint y: 121, distance: 5.9
click at [71, 117] on textarea "Reason for waiver *" at bounding box center [128, 120] width 132 height 15
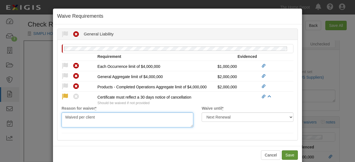
type textarea "Waived per client"
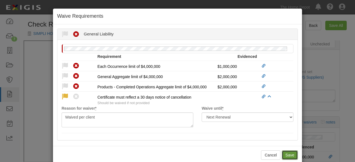
click at [287, 155] on button "Save" at bounding box center [290, 155] width 16 height 9
radio input "true"
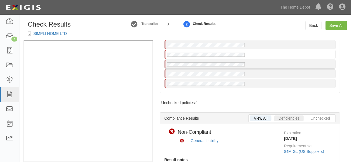
scroll to position [0, 0]
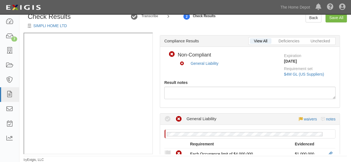
scroll to position [27, 0]
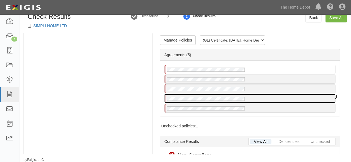
drag, startPoint x: 207, startPoint y: 101, endPoint x: 220, endPoint y: 142, distance: 42.3
click at [207, 101] on div at bounding box center [249, 98] width 170 height 9
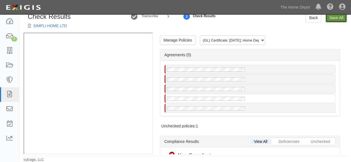
click at [335, 20] on link "Save All" at bounding box center [335, 17] width 21 height 9
radio input "false"
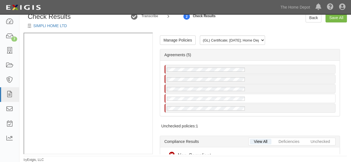
radio input "true"
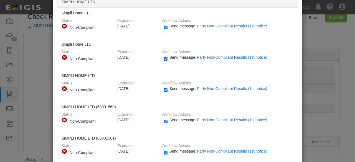
scroll to position [62, 0]
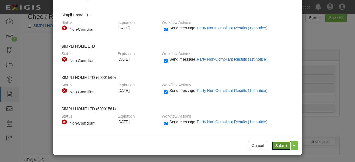
click at [277, 142] on input "Submit" at bounding box center [280, 145] width 19 height 9
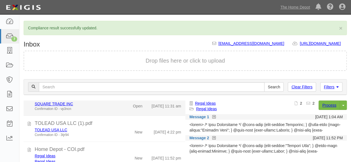
scroll to position [55, 0]
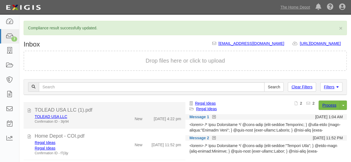
click at [117, 124] on div "TOLEAD USA LLC Confirmation ID - 3tjr94" at bounding box center [75, 119] width 90 height 10
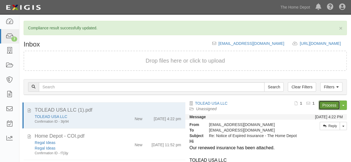
click at [322, 105] on link "Process" at bounding box center [328, 105] width 21 height 9
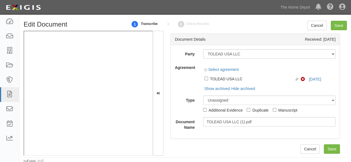
click at [315, 80] on div "Linked agreement TOLEAD USA LLC Linked agreement Non-Compliant [DATE]" at bounding box center [269, 78] width 132 height 9
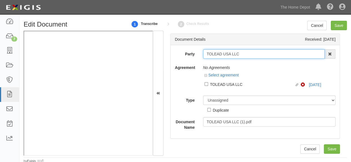
click at [239, 55] on input "TOLEAD USA LLC" at bounding box center [264, 53] width 122 height 9
type input "TOLEAD USA LL"
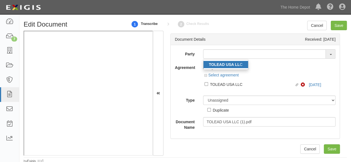
click at [227, 66] on strong "TOLEAD USA LL" at bounding box center [224, 64] width 31 height 4
type input "TOLEAD USA LLC"
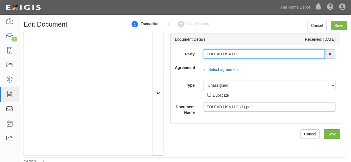
click at [219, 53] on input "TOLEAD USA LLC" at bounding box center [264, 53] width 122 height 9
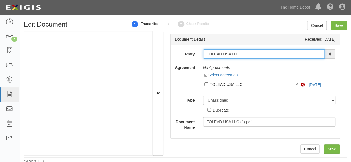
click at [219, 53] on input "TOLEAD USA LLC" at bounding box center [264, 53] width 122 height 9
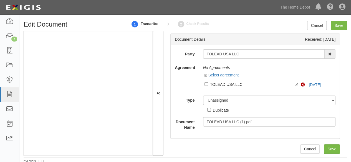
drag, startPoint x: 236, startPoint y: 84, endPoint x: 235, endPoint y: 90, distance: 6.2
click at [236, 84] on div "TOLEAD USA LLC" at bounding box center [252, 84] width 85 height 6
click at [208, 84] on input "Linked agreement TOLEAD USA LLC Linked agreement" at bounding box center [206, 84] width 4 height 4
checkbox input "true"
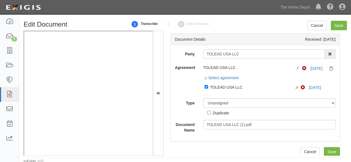
click at [309, 79] on div "Select agreement" at bounding box center [269, 78] width 132 height 7
click at [310, 68] on link "[DATE]" at bounding box center [316, 68] width 12 height 4
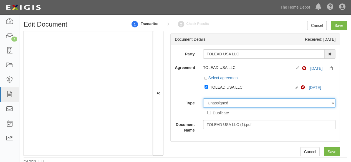
click at [210, 105] on select "Unassigned Binder Cancellation Notice Certificate Contract Endorsement Insuranc…" at bounding box center [269, 102] width 132 height 9
select select "CertificateDetail"
click at [203, 98] on select "Unassigned Binder Cancellation Notice Certificate Contract Endorsement Insuranc…" at bounding box center [269, 102] width 132 height 9
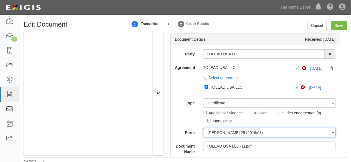
drag, startPoint x: 219, startPoint y: 134, endPoint x: 220, endPoint y: 131, distance: 3.6
click at [219, 134] on select "ACORD 25 (2016/03) ACORD 101 ACORD 855 NY (2014/05) General" at bounding box center [269, 132] width 132 height 9
select select "GeneralFormDetail"
click at [203, 128] on select "ACORD 25 (2016/03) ACORD 101 ACORD 855 NY (2014/05) General" at bounding box center [269, 132] width 132 height 9
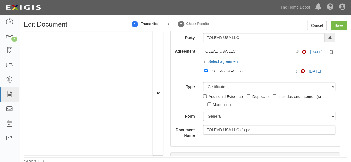
scroll to position [83, 0]
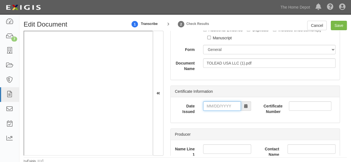
click at [216, 104] on input "Date Issued" at bounding box center [222, 105] width 38 height 9
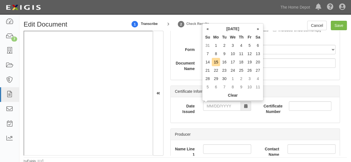
click at [208, 62] on td "14" at bounding box center [207, 62] width 8 height 8
click at [210, 106] on input "09/14/2025" at bounding box center [222, 105] width 38 height 9
click at [248, 54] on td "12" at bounding box center [249, 54] width 8 height 8
type input "09/12/2025"
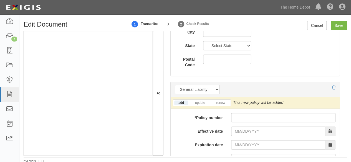
scroll to position [443, 0]
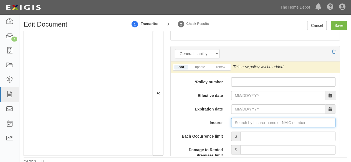
click at [242, 121] on input "Insurer" at bounding box center [283, 122] width 104 height 9
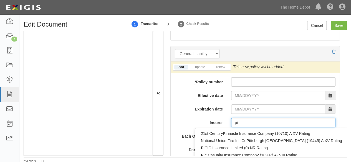
type input "pin"
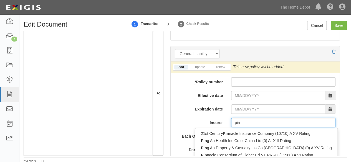
type input "ping An Health Ins Co of China Ltd (0) A- XIII Rating"
type input "ping"
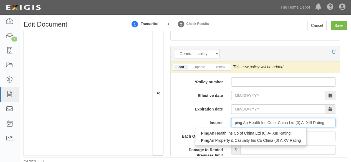
drag, startPoint x: 238, startPoint y: 142, endPoint x: 246, endPoint y: 86, distance: 55.7
click at [238, 140] on div "Ping An Property & Casualty Ins Co China (0) A XV Rating" at bounding box center [250, 140] width 111 height 7
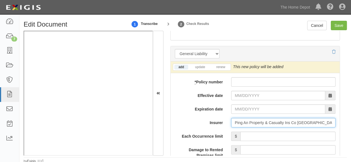
type input "Ping An Property & Casualty Ins Co China (0) A XV Rating"
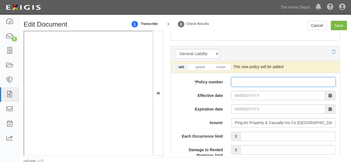
click at [243, 81] on input "* Policy number" at bounding box center [283, 81] width 104 height 9
paste input "10590076800085436974"
type input "10590076800085436974"
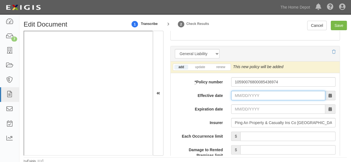
click at [237, 96] on input "Effective date" at bounding box center [278, 95] width 94 height 9
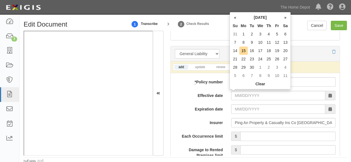
click at [285, 44] on td "13" at bounding box center [285, 42] width 8 height 8
type input "09/13/2025"
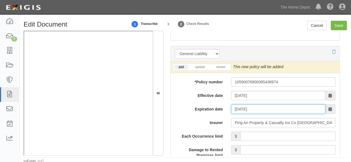
click at [244, 111] on input "09/13/2026" at bounding box center [278, 108] width 94 height 9
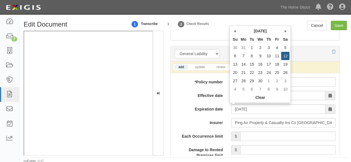
click at [287, 56] on td "12" at bounding box center [285, 56] width 8 height 8
type input "09/12/2026"
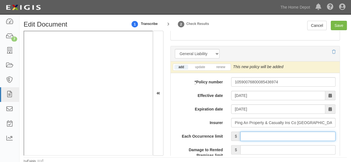
click at [278, 137] on input "Each Occurrence limit" at bounding box center [287, 136] width 95 height 9
type input "4,000,000"
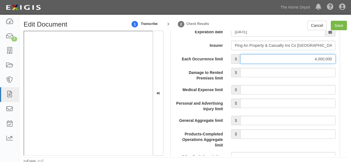
scroll to position [527, 0]
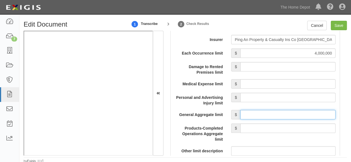
drag, startPoint x: 267, startPoint y: 117, endPoint x: 269, endPoint y: 114, distance: 4.3
click at [267, 117] on input "General Aggregate limit" at bounding box center [287, 114] width 95 height 9
type input "4,000,000"
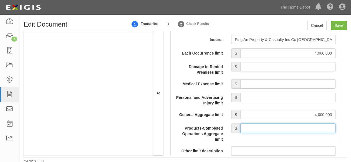
drag, startPoint x: 279, startPoint y: 127, endPoint x: 278, endPoint y: 122, distance: 4.6
click at [279, 126] on input "Products-Completed Operations Aggregate limit" at bounding box center [287, 128] width 95 height 9
type input "4,000,000"
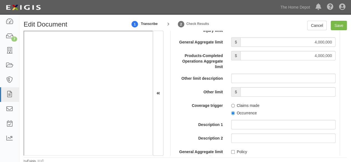
scroll to position [637, 0]
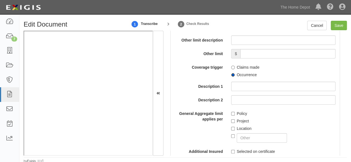
click at [231, 75] on input "Occurrence" at bounding box center [233, 75] width 4 height 4
radio input "true"
click at [231, 114] on input "Policy" at bounding box center [233, 114] width 4 height 4
checkbox input "true"
click at [339, 26] on input "Save" at bounding box center [338, 25] width 16 height 9
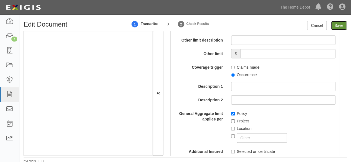
type input "4000000"
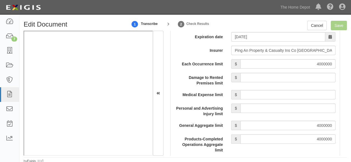
scroll to position [471, 0]
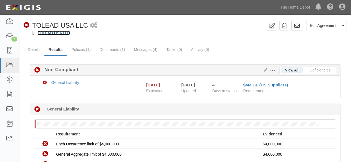
click at [56, 32] on link "TOLEAD USA LLC" at bounding box center [53, 33] width 32 height 4
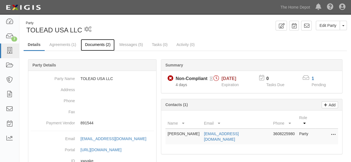
click at [98, 46] on link "Documents (2)" at bounding box center [98, 45] width 34 height 12
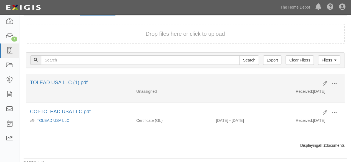
scroll to position [37, 0]
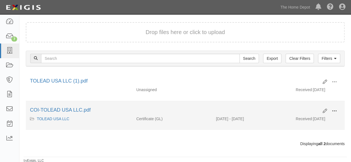
drag, startPoint x: 334, startPoint y: 109, endPoint x: 320, endPoint y: 117, distance: 15.9
click at [333, 110] on span at bounding box center [333, 111] width 5 height 5
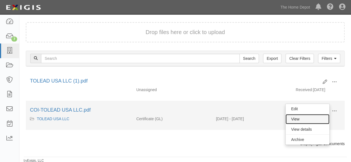
click at [308, 119] on link "View" at bounding box center [307, 119] width 44 height 10
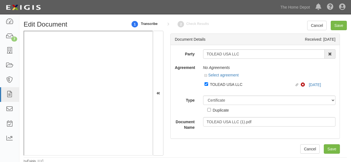
select select "CertificateDetail"
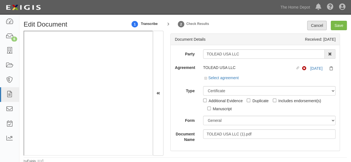
scroll to position [194, 0]
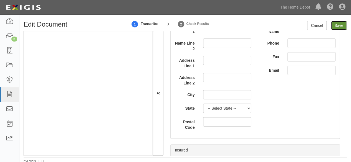
click at [337, 24] on input "Save" at bounding box center [338, 25] width 16 height 9
type input "4000000"
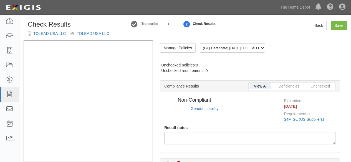
radio input "true"
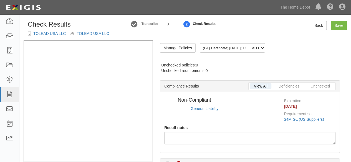
radio input "true"
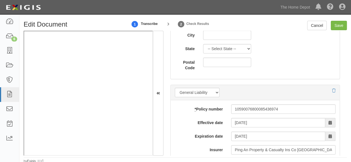
scroll to position [443, 0]
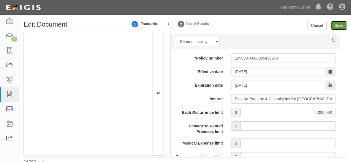
click at [335, 27] on input "Save" at bounding box center [338, 25] width 16 height 9
type input "4000000"
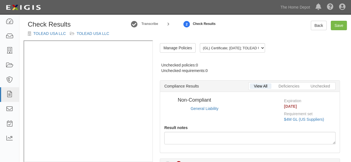
radio input "true"
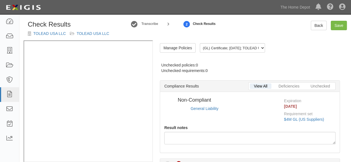
radio input "true"
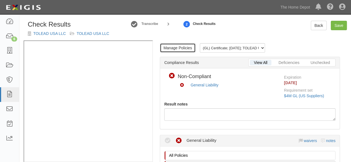
click at [181, 48] on link "Manage Policies" at bounding box center [178, 47] width 36 height 9
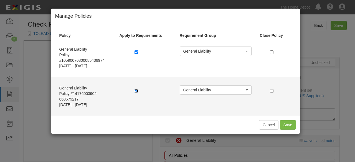
click at [135, 91] on input "checkbox" at bounding box center [136, 91] width 4 height 4
checkbox input "false"
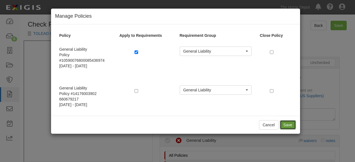
click at [288, 123] on button "Save" at bounding box center [288, 124] width 16 height 9
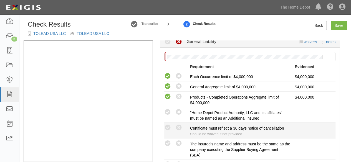
scroll to position [139, 0]
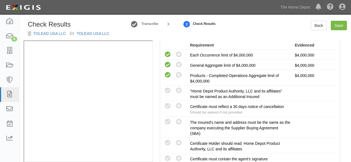
drag, startPoint x: 167, startPoint y: 123, endPoint x: 150, endPoint y: 127, distance: 18.3
click at [167, 123] on icon at bounding box center [167, 122] width 7 height 7
radio input "true"
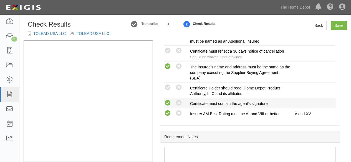
click at [169, 102] on icon at bounding box center [167, 103] width 7 height 7
radio input "true"
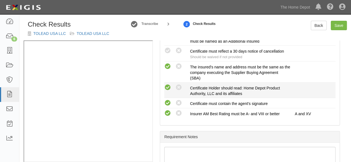
click at [169, 87] on icon at bounding box center [167, 87] width 7 height 7
radio input "true"
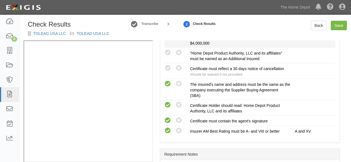
scroll to position [166, 0]
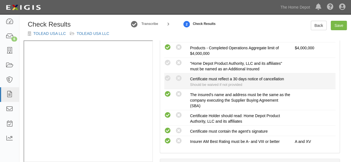
drag, startPoint x: 168, startPoint y: 62, endPoint x: 164, endPoint y: 78, distance: 15.9
click at [168, 63] on icon at bounding box center [167, 63] width 7 height 7
radio input "true"
click at [167, 78] on icon at bounding box center [167, 78] width 7 height 7
radio input "true"
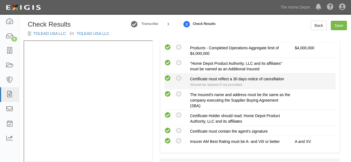
radio input "true"
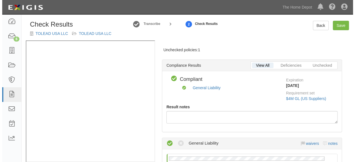
scroll to position [0, 0]
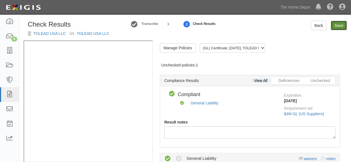
click at [338, 27] on link "Save" at bounding box center [338, 25] width 16 height 9
radio input "true"
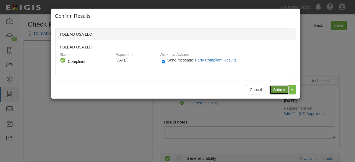
click at [274, 90] on input "Submit" at bounding box center [278, 89] width 19 height 9
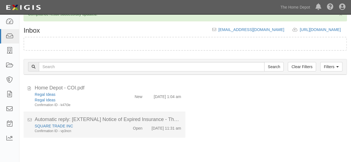
scroll to position [21, 0]
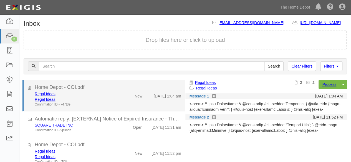
click at [106, 100] on div "Regal Ideas" at bounding box center [76, 100] width 82 height 6
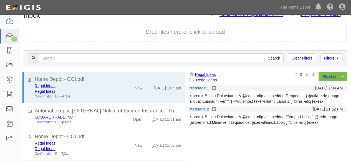
scroll to position [41, 0]
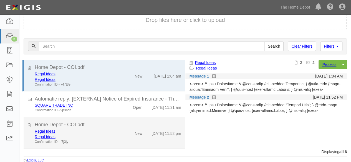
click at [106, 133] on div "Regal Ideas" at bounding box center [76, 132] width 82 height 6
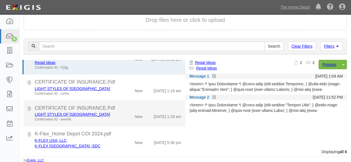
scroll to position [83, 0]
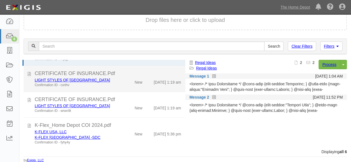
click at [118, 87] on div "LIGHT STYLES OF [GEOGRAPHIC_DATA] Confirmation ID - cxrthv" at bounding box center [75, 82] width 90 height 10
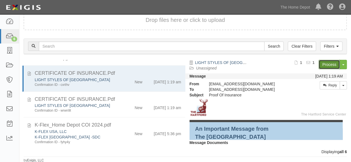
click at [321, 63] on link "Process" at bounding box center [328, 64] width 21 height 9
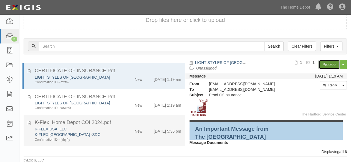
scroll to position [88, 0]
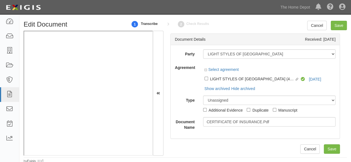
click at [307, 78] on div "Select agreement Linked agreement LIGHT STYLES OF SANTA FE (45735) Linked agree…" at bounding box center [269, 79] width 132 height 25
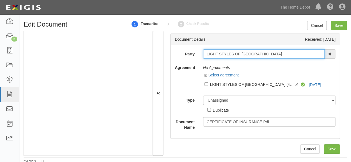
click at [264, 51] on input "LIGHT STYLES OF [GEOGRAPHIC_DATA]" at bounding box center [264, 53] width 122 height 9
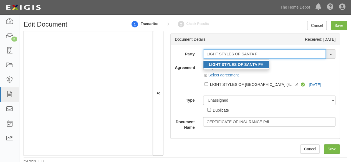
type input "LIGHT STYLES OF SANTA F"
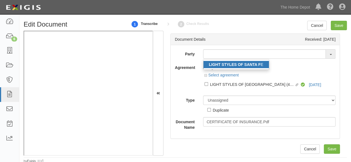
drag, startPoint x: 243, startPoint y: 67, endPoint x: 223, endPoint y: 54, distance: 23.9
click at [243, 67] on link "LIGHT STYLES OF SANTA F E" at bounding box center [235, 64] width 65 height 7
type input "LIGHT STYLES OF [GEOGRAPHIC_DATA]"
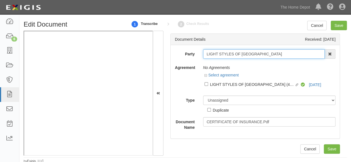
click at [223, 53] on input "LIGHT STYLES OF [GEOGRAPHIC_DATA]" at bounding box center [264, 53] width 122 height 9
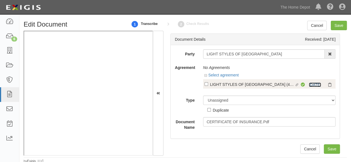
click at [313, 86] on link "[DATE]" at bounding box center [314, 85] width 12 height 4
click at [211, 85] on div "LIGHT STYLES OF [GEOGRAPHIC_DATA] (45735)" at bounding box center [252, 84] width 85 height 6
click at [208, 85] on input "Linked agreement LIGHT STYLES OF SANTA FE (45735) Linked agreement" at bounding box center [206, 84] width 4 height 4
checkbox input "true"
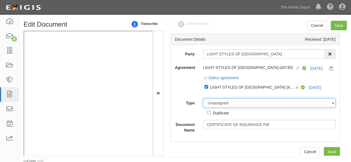
drag, startPoint x: 209, startPoint y: 103, endPoint x: 211, endPoint y: 99, distance: 4.2
click at [211, 101] on select "Unassigned Binder Cancellation Notice Certificate Contract Endorsement Insuranc…" at bounding box center [269, 102] width 132 height 9
select select "CertificateDetail"
click at [203, 98] on select "Unassigned Binder Cancellation Notice Certificate Contract Endorsement Insuranc…" at bounding box center [269, 102] width 132 height 9
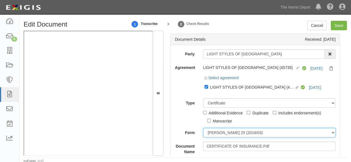
click at [216, 133] on select "ACORD 25 (2016/03) ACORD 101 ACORD 855 NY (2014/05) General" at bounding box center [269, 132] width 132 height 9
select select "GeneralFormDetail"
click at [203, 128] on select "ACORD 25 (2016/03) ACORD 101 ACORD 855 NY (2014/05) General" at bounding box center [269, 132] width 132 height 9
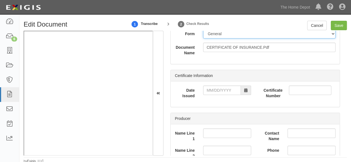
scroll to position [111, 0]
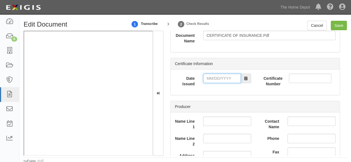
click at [221, 76] on input "Date Issued" at bounding box center [222, 78] width 38 height 9
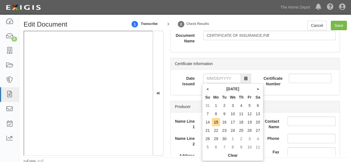
click at [258, 114] on td "13" at bounding box center [257, 114] width 8 height 8
type input "09/13/2025"
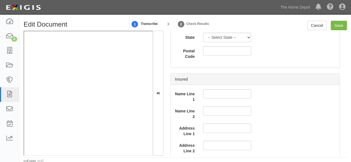
scroll to position [416, 0]
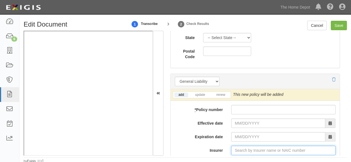
click at [244, 149] on input "Insurer" at bounding box center [283, 150] width 104 height 9
paste input "30104"
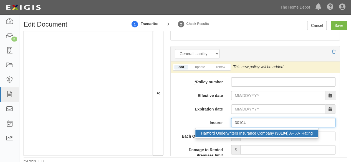
click at [241, 134] on div "Hartford Underwriters Insurance Company ( 30104 ) A+ XV Rating" at bounding box center [256, 133] width 123 height 7
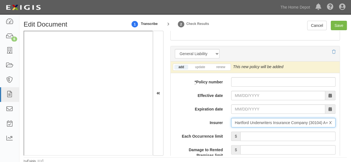
type input "Hartford Underwriters Insurance Company (30104) A+ XV Rating"
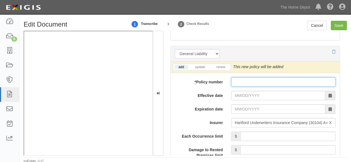
drag, startPoint x: 231, startPoint y: 80, endPoint x: 241, endPoint y: 92, distance: 14.8
click at [232, 80] on input "* Policy number" at bounding box center [283, 81] width 104 height 9
paste input "34 SBA AH6VX3 0"
type input "34 SBA AH6VX3"
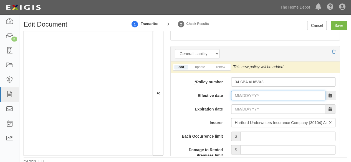
click at [243, 93] on input "Effective date" at bounding box center [278, 95] width 94 height 9
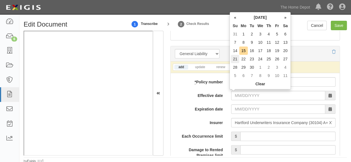
click at [235, 59] on td "21" at bounding box center [235, 59] width 8 height 8
type input "09/21/2025"
type input "09/21/2026"
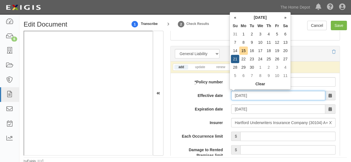
click at [239, 94] on input "09/21/2025" at bounding box center [278, 95] width 94 height 9
click at [285, 52] on td "20" at bounding box center [285, 51] width 8 height 8
type input "09/20/2025"
type input "09/20/2026"
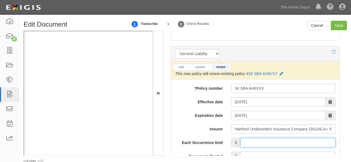
drag, startPoint x: 250, startPoint y: 140, endPoint x: 251, endPoint y: 136, distance: 4.0
click at [250, 140] on input "Each Occurrence limit" at bounding box center [287, 142] width 95 height 9
type input "1,000,000"
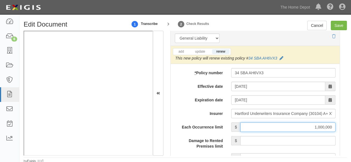
scroll to position [527, 0]
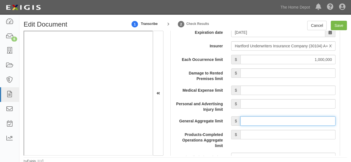
drag, startPoint x: 248, startPoint y: 118, endPoint x: 253, endPoint y: 113, distance: 6.5
click at [249, 118] on input "General Aggregate limit" at bounding box center [287, 120] width 95 height 9
type input "2,000,000"
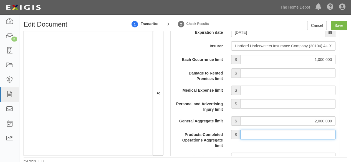
drag, startPoint x: 269, startPoint y: 133, endPoint x: 270, endPoint y: 129, distance: 4.5
click at [269, 131] on input "Products-Completed Operations Aggregate limit" at bounding box center [287, 134] width 95 height 9
type input "2,000,000"
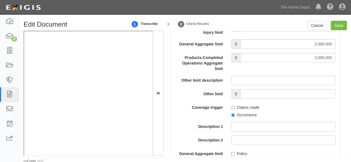
scroll to position [610, 0]
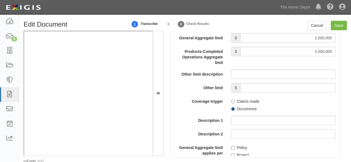
drag, startPoint x: 231, startPoint y: 108, endPoint x: 233, endPoint y: 113, distance: 4.7
click at [231, 108] on input "Occurrence" at bounding box center [233, 109] width 4 height 4
radio input "true"
click at [231, 146] on input "Policy" at bounding box center [233, 148] width 4 height 4
checkbox input "true"
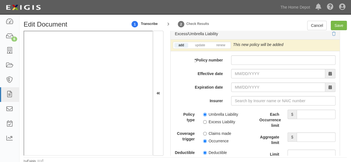
scroll to position [1192, 0]
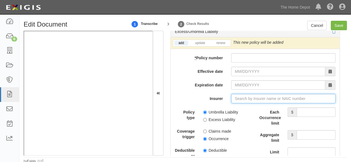
click at [237, 95] on input "Insurer" at bounding box center [283, 98] width 104 height 9
paste input "30104"
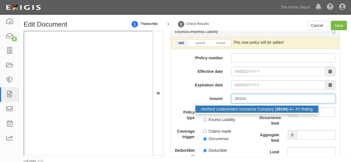
click at [234, 107] on div "Hartford Underwriters Insurance Company ( 30104 ) A+ XV Rating" at bounding box center [256, 109] width 123 height 7
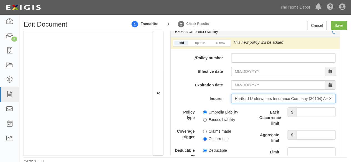
type input "Hartford Underwriters Insurance Company (30104) A+ XV Rating"
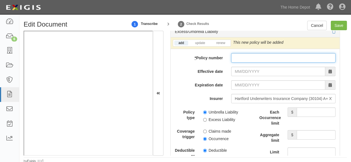
click at [234, 53] on input "* Policy number" at bounding box center [283, 57] width 104 height 9
paste input "34 SBA AH6VX3"
type input "34 SBA AH6VX3"
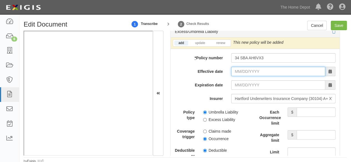
click at [242, 71] on input "Effective date" at bounding box center [278, 71] width 94 height 9
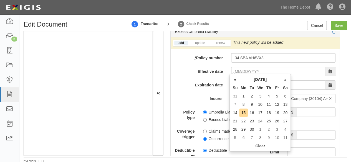
drag, startPoint x: 245, startPoint y: 113, endPoint x: 243, endPoint y: 110, distance: 3.0
click at [245, 113] on td "15" at bounding box center [243, 113] width 8 height 8
type input "09/15/2025"
type input "09/15/2026"
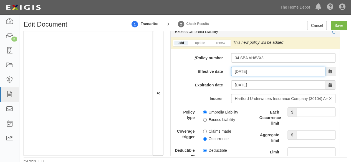
click at [234, 69] on input "09/15/2025" at bounding box center [278, 71] width 94 height 9
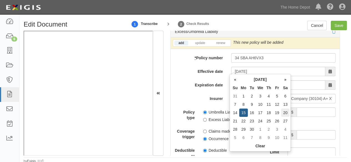
click at [287, 115] on td "20" at bounding box center [285, 113] width 8 height 8
type input "09/20/2025"
type input "09/20/2026"
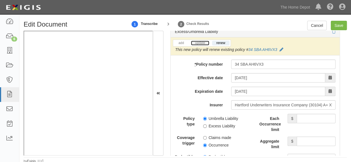
click at [200, 41] on link "update" at bounding box center [200, 43] width 18 height 5
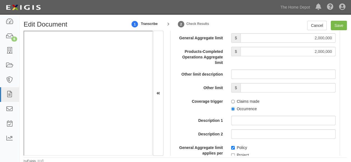
scroll to position [471, 0]
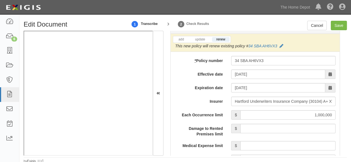
click at [201, 41] on li "update" at bounding box center [200, 39] width 21 height 6
click at [201, 39] on link "update" at bounding box center [200, 39] width 18 height 5
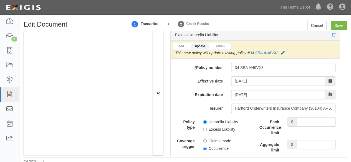
scroll to position [1192, 0]
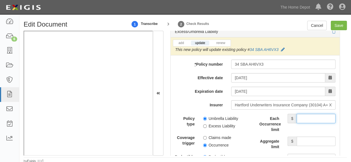
click at [311, 114] on input "Each Occurrence limit" at bounding box center [315, 118] width 39 height 9
type input "7,000,000"
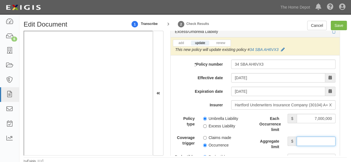
click at [305, 137] on input "Aggregate limit" at bounding box center [315, 141] width 39 height 9
type input "7,000,000"
drag, startPoint x: 203, startPoint y: 116, endPoint x: 204, endPoint y: 125, distance: 9.4
click at [203, 117] on input "Umbrella Liability" at bounding box center [205, 119] width 4 height 4
radio input "true"
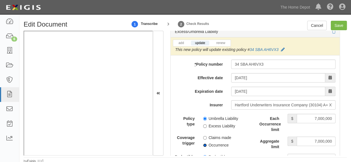
click at [203, 144] on input "Occurrence" at bounding box center [205, 146] width 4 height 4
radio input "true"
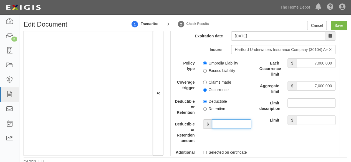
click at [223, 122] on input "Deductible or Retention amount" at bounding box center [231, 123] width 39 height 9
type input "10,000"
click at [334, 27] on input "Save" at bounding box center [338, 25] width 16 height 9
type input "1000000"
type input "2000000"
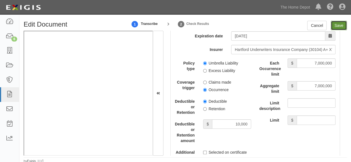
type input "2000000"
type input "10000"
type input "7000000"
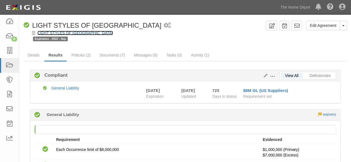
click at [68, 32] on link "LIGHT STYLES OF [GEOGRAPHIC_DATA]" at bounding box center [74, 33] width 75 height 4
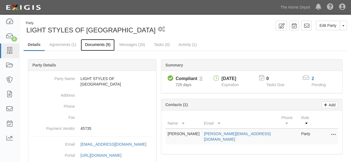
click at [91, 45] on link "Documents (9)" at bounding box center [98, 45] width 34 height 12
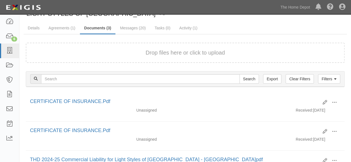
scroll to position [66, 0]
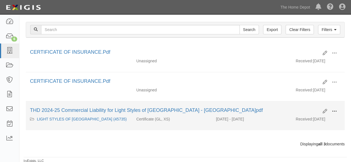
click at [335, 111] on span at bounding box center [333, 111] width 5 height 5
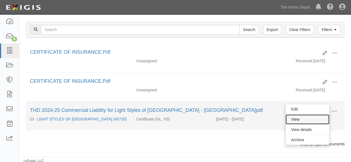
click at [304, 118] on link "View" at bounding box center [307, 119] width 44 height 10
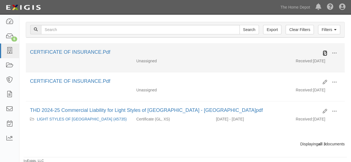
click at [323, 53] on icon at bounding box center [324, 53] width 4 height 4
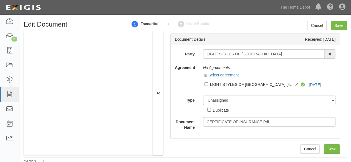
click at [237, 23] on div "1 Transcribe 2 Check Results" at bounding box center [199, 24] width 146 height 12
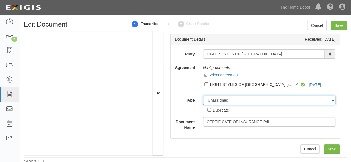
click at [214, 100] on select "Unassigned Binder Cancellation Notice Certificate Contract Endorsement Insuranc…" at bounding box center [269, 100] width 132 height 9
select select "OtherDetail"
click at [203, 96] on select "Unassigned Binder Cancellation Notice Certificate Contract Endorsement Insuranc…" at bounding box center [269, 100] width 132 height 9
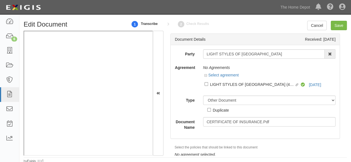
drag, startPoint x: 219, startPoint y: 112, endPoint x: 241, endPoint y: 98, distance: 25.6
click at [220, 111] on div "Duplicate" at bounding box center [221, 110] width 16 height 6
click at [211, 111] on input "Duplicate" at bounding box center [209, 110] width 4 height 4
checkbox input "true"
drag, startPoint x: 341, startPoint y: 26, endPoint x: 269, endPoint y: 8, distance: 74.2
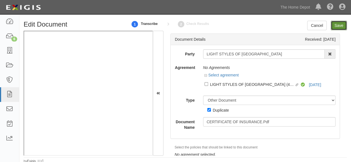
click at [341, 26] on input "Save" at bounding box center [338, 25] width 16 height 9
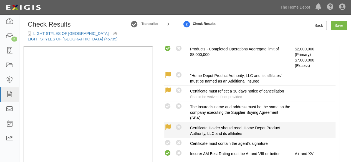
scroll to position [194, 0]
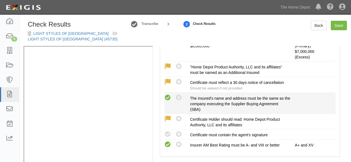
click at [168, 96] on icon at bounding box center [167, 98] width 7 height 7
radio input "true"
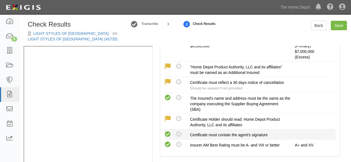
click at [167, 134] on icon at bounding box center [167, 134] width 7 height 7
radio input "true"
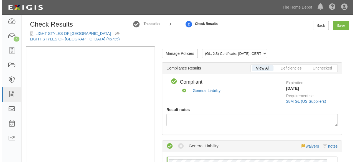
scroll to position [0, 0]
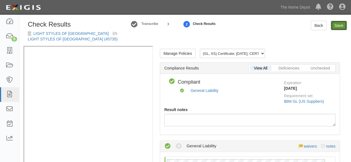
click at [336, 27] on link "Save" at bounding box center [338, 25] width 16 height 9
radio input "true"
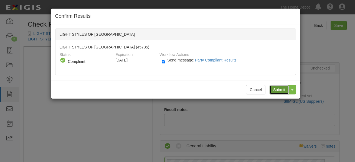
drag, startPoint x: 279, startPoint y: 85, endPoint x: 248, endPoint y: 72, distance: 33.9
click at [272, 81] on div "Cancel Submit Toggle Dropdown Submit and Continue to Agreement" at bounding box center [175, 90] width 249 height 18
drag, startPoint x: 278, startPoint y: 88, endPoint x: 210, endPoint y: 45, distance: 80.3
click at [277, 88] on input "Submit" at bounding box center [278, 89] width 19 height 9
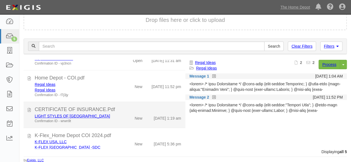
scroll to position [60, 0]
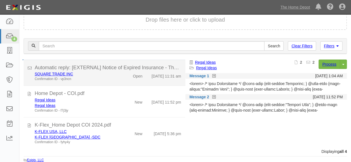
scroll to position [34, 0]
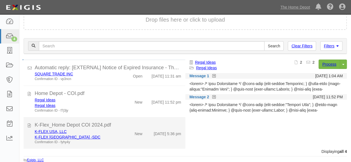
click at [111, 136] on div "K-FLEX [GEOGRAPHIC_DATA] -SDC" at bounding box center [76, 137] width 82 height 6
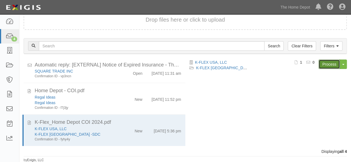
click at [322, 64] on link "Process" at bounding box center [328, 64] width 21 height 9
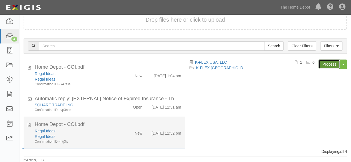
scroll to position [37, 0]
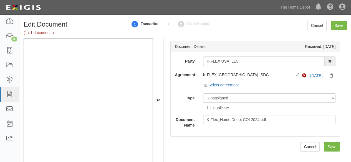
click at [217, 67] on div "Party K-FLEX USA, LLC 1000576868 Ontario Inc. [STREET_ADDRESS] Inc. (MOD LIGHTI…" at bounding box center [255, 93] width 160 height 72
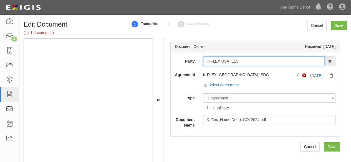
click at [216, 62] on input "K-FLEX USA, LLC" at bounding box center [264, 61] width 122 height 9
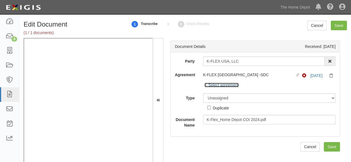
click at [216, 85] on link "Select agreement" at bounding box center [221, 85] width 34 height 4
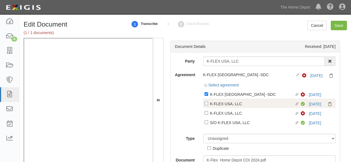
click at [220, 104] on div "K-FLEX USA, LLC" at bounding box center [252, 104] width 85 height 6
click at [208, 104] on input "Linked agreement K-FLEX USA, LLC Linked agreement" at bounding box center [206, 104] width 4 height 4
checkbox input "true"
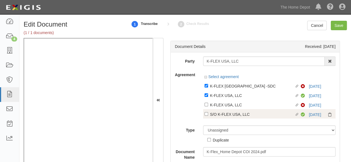
click at [221, 112] on div "S/O K-FLEX USA, LLC" at bounding box center [252, 114] width 85 height 6
click at [208, 112] on input "Linked agreement S/O K-FLEX USA, LLC Linked agreement" at bounding box center [206, 114] width 4 height 4
checkbox input "true"
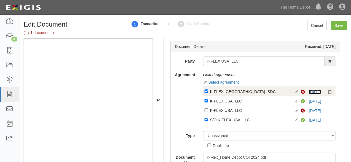
click at [313, 92] on link "12/31/24" at bounding box center [314, 92] width 12 height 4
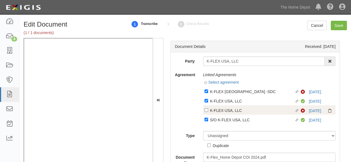
click at [220, 110] on div "K-FLEX USA, LLC" at bounding box center [252, 110] width 85 height 6
click at [208, 110] on input "Linked agreement K-FLEX USA, LLC Linked agreement" at bounding box center [206, 110] width 4 height 4
checkbox input "true"
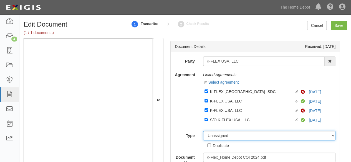
drag, startPoint x: 227, startPoint y: 136, endPoint x: 226, endPoint y: 133, distance: 3.7
click at [227, 135] on select "Unassigned Binder Cancellation Notice Certificate Contract Endorsement Insuranc…" at bounding box center [269, 135] width 132 height 9
select select "CertificateDetail"
click at [203, 131] on select "Unassigned Binder Cancellation Notice Certificate Contract Endorsement Insuranc…" at bounding box center [269, 135] width 132 height 9
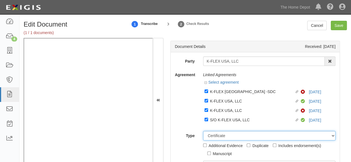
scroll to position [55, 0]
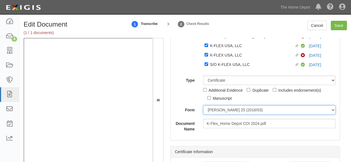
drag, startPoint x: 220, startPoint y: 109, endPoint x: 221, endPoint y: 114, distance: 4.6
click at [220, 109] on select "ACORD 25 (2016/03) ACORD 101 ACORD 855 NY (2014/05) General" at bounding box center [269, 109] width 132 height 9
select select "GeneralFormDetail"
click at [203, 105] on select "ACORD 25 (2016/03) ACORD 101 ACORD 855 NY (2014/05) General" at bounding box center [269, 109] width 132 height 9
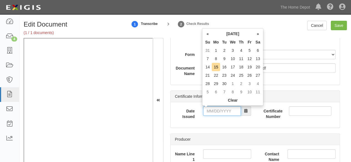
click at [223, 111] on input "Date Issued" at bounding box center [222, 110] width 38 height 9
type input "01/16/2024"
click at [220, 68] on td "16" at bounding box center [224, 67] width 8 height 8
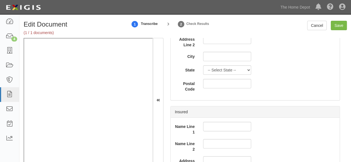
scroll to position [443, 0]
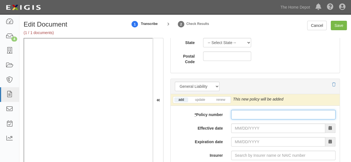
click at [239, 112] on input "* Policy number" at bounding box center [283, 114] width 104 height 9
paste input "Y6605X098903TIL23"
type input "Y6605X098903TIL23"
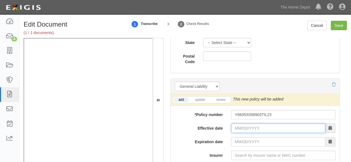
click at [240, 125] on input "Effective date" at bounding box center [278, 128] width 94 height 9
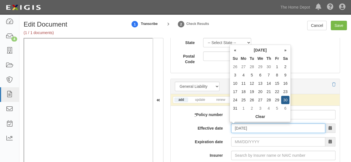
type input "[DATE]"
click at [236, 109] on td "31" at bounding box center [235, 108] width 8 height 8
type input "[DATE]"
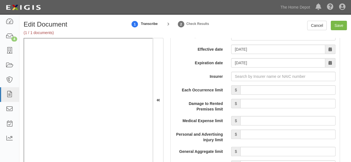
scroll to position [527, 0]
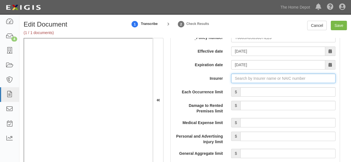
click at [231, 77] on input "Insurer" at bounding box center [283, 78] width 104 height 9
paste input "25615"
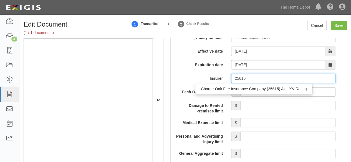
click at [236, 84] on div "Charter Oak Fire Insurance Company ( 25615 ) A++ XV Rating" at bounding box center [253, 89] width 117 height 11
type input "25615"
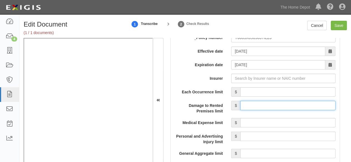
drag, startPoint x: 256, startPoint y: 102, endPoint x: 255, endPoint y: 98, distance: 4.5
click at [255, 102] on input "Damage to Rented Premises limit" at bounding box center [287, 105] width 95 height 9
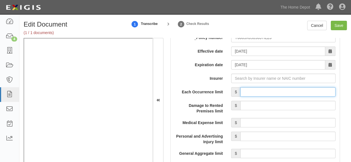
click at [256, 91] on input "Each Occurrence limit" at bounding box center [287, 91] width 95 height 9
type input "1,000,000"
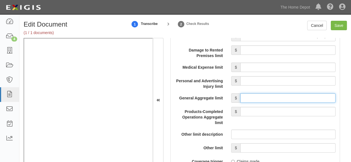
click at [249, 98] on input "General Aggregate limit" at bounding box center [287, 97] width 95 height 9
type input "2,000,000"
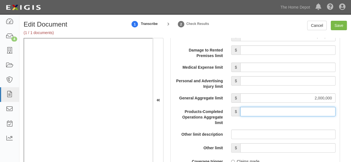
drag, startPoint x: 275, startPoint y: 111, endPoint x: 274, endPoint y: 107, distance: 3.9
click at [275, 110] on input "Products-Completed Operations Aggregate limit" at bounding box center [287, 111] width 95 height 9
type input "2,000,000"
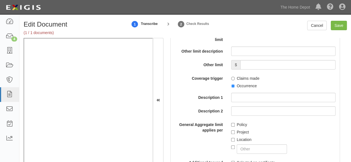
scroll to position [693, 0]
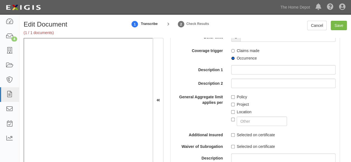
click at [231, 57] on input "Occurrence" at bounding box center [233, 59] width 4 height 4
radio input "true"
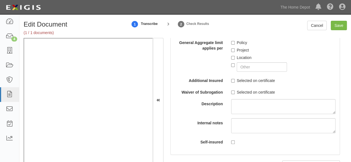
scroll to position [748, 0]
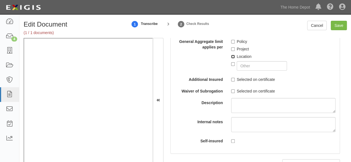
click at [231, 55] on input "Location" at bounding box center [233, 57] width 4 height 4
checkbox input "true"
click at [232, 79] on input "Selected on certificate" at bounding box center [233, 80] width 4 height 4
checkbox input "true"
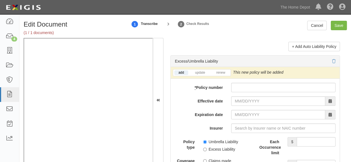
scroll to position [1247, 0]
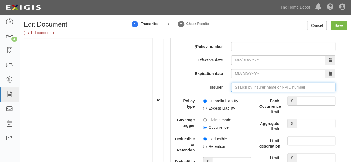
click at [244, 87] on input "Insurer" at bounding box center [283, 87] width 104 height 9
paste input "25674"
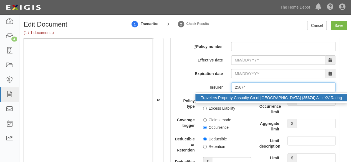
click at [239, 97] on div "Travelers Property Casualty Co of Amer ( 25674 ) A++ XV Rating" at bounding box center [271, 97] width 152 height 7
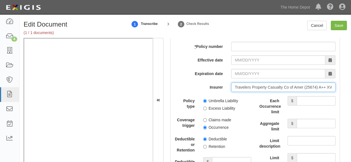
type input "Travelers Property Casualty Co of Amer (25674) A++ XV Rating"
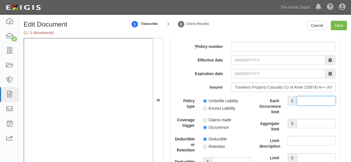
click at [301, 97] on input "Each Occurrence limit" at bounding box center [315, 100] width 39 height 9
type input "15,000,000"
click at [317, 114] on div "Each Occurrence limit $ 15,000,000 Aggregate limit $ Limit description Limit $" at bounding box center [297, 129] width 76 height 67
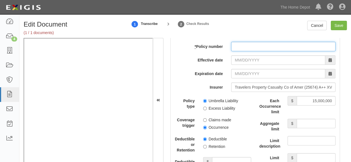
click at [239, 44] on input "* Policy number" at bounding box center [283, 46] width 104 height 9
paste input "CUP5X1164402314"
type input "CUP5X1164402314"
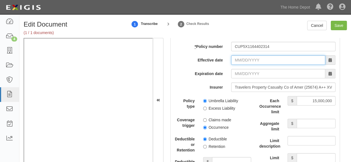
click at [238, 58] on input "Effective date" at bounding box center [278, 59] width 94 height 9
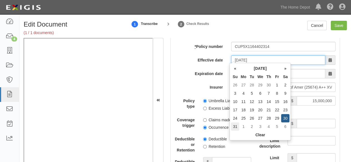
type input "12/31/2023"
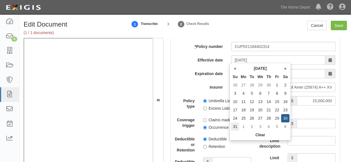
click at [235, 127] on td "31" at bounding box center [235, 127] width 8 height 8
type input "12/31/2024"
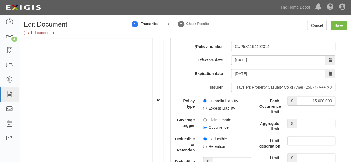
drag, startPoint x: 204, startPoint y: 98, endPoint x: 206, endPoint y: 123, distance: 24.2
click at [204, 99] on input "Umbrella Liability" at bounding box center [205, 101] width 4 height 4
radio input "true"
click at [202, 125] on div "Claims made Occurrence" at bounding box center [227, 122] width 56 height 15
click at [340, 28] on input "Save" at bounding box center [338, 25] width 16 height 9
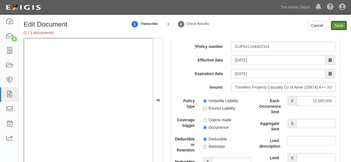
type input "1000000"
type input "2000000"
type input "15000000"
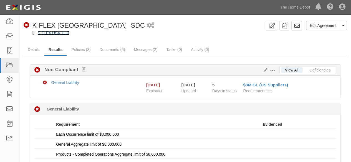
click at [59, 34] on link "K-FLEX USA, LLC" at bounding box center [53, 33] width 32 height 4
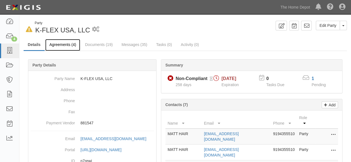
click at [60, 43] on link "Agreements (4)" at bounding box center [62, 45] width 35 height 12
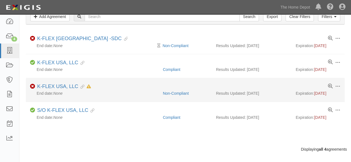
scroll to position [60, 0]
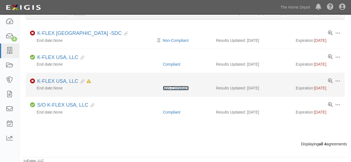
drag, startPoint x: 185, startPoint y: 87, endPoint x: 187, endPoint y: 85, distance: 3.7
click at [184, 87] on link "Non-Compliant" at bounding box center [176, 88] width 26 height 4
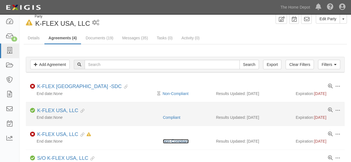
scroll to position [4, 0]
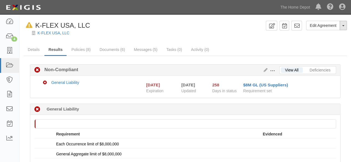
click at [343, 28] on button "Toggle Agreement Dropdown" at bounding box center [342, 25] width 7 height 9
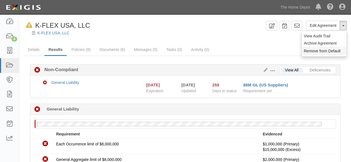
click at [325, 51] on button "Remove from Default" at bounding box center [323, 51] width 45 height 8
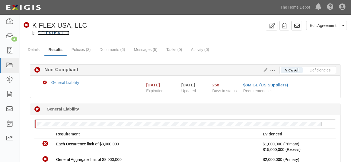
click at [56, 35] on link "K-FLEX USA, LLC" at bounding box center [53, 33] width 32 height 4
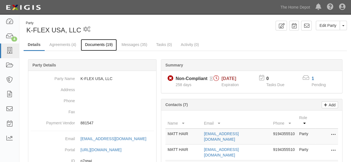
click at [101, 45] on link "Documents (19)" at bounding box center [99, 45] width 36 height 12
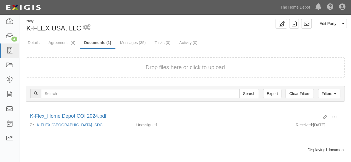
scroll to position [8, 0]
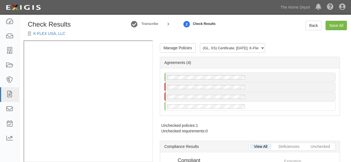
radio input "true"
radio input "false"
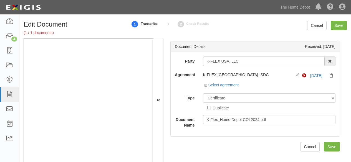
select select "CertificateDetail"
click at [228, 86] on link "Select agreement" at bounding box center [221, 85] width 34 height 4
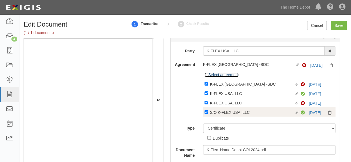
scroll to position [32, 0]
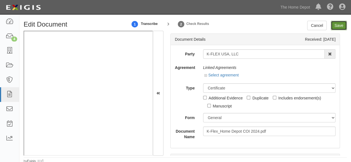
click at [334, 25] on input "Save" at bounding box center [338, 25] width 16 height 9
type input "1000000"
type input "2000000"
type input "15000000"
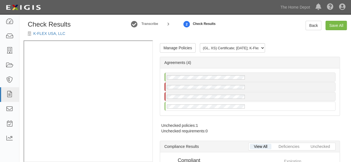
radio input "true"
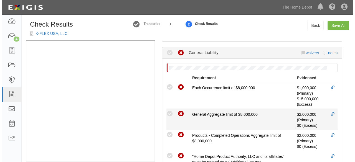
scroll to position [328, 0]
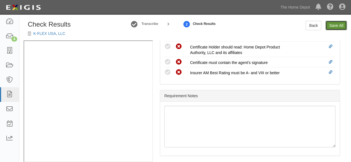
drag, startPoint x: 331, startPoint y: 26, endPoint x: 289, endPoint y: 102, distance: 86.8
click at [331, 26] on link "Save All" at bounding box center [335, 25] width 21 height 9
radio input "false"
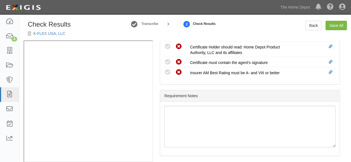
radio input "true"
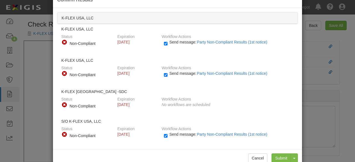
scroll to position [29, 0]
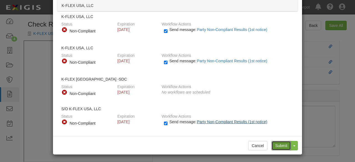
drag, startPoint x: 280, startPoint y: 144, endPoint x: 255, endPoint y: 123, distance: 32.3
click at [276, 138] on div "Cancel Submit Toggle Dropdown Submit and Continue to Agreement" at bounding box center [177, 146] width 249 height 18
click at [277, 145] on input "Submit" at bounding box center [280, 145] width 19 height 9
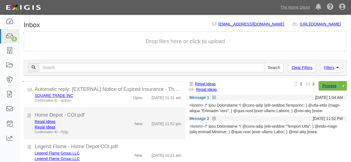
scroll to position [41, 0]
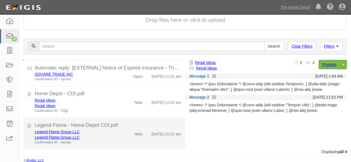
drag, startPoint x: 100, startPoint y: 136, endPoint x: 102, endPoint y: 134, distance: 3.0
click at [102, 135] on div "Legend Flame Group LLC" at bounding box center [76, 138] width 82 height 6
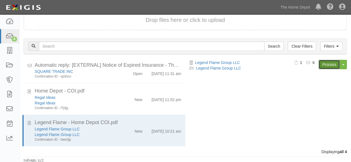
click at [331, 65] on link "Process" at bounding box center [328, 64] width 21 height 9
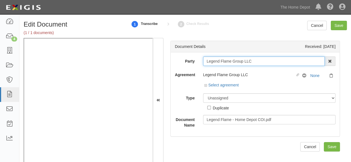
click at [255, 61] on input "Legend Flame Group LLC" at bounding box center [264, 61] width 122 height 9
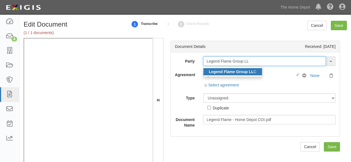
type input "Legend Flame Group LL"
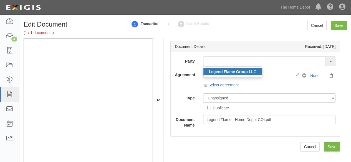
click at [235, 70] on strong "Legend Flame Group LL" at bounding box center [231, 72] width 45 height 4
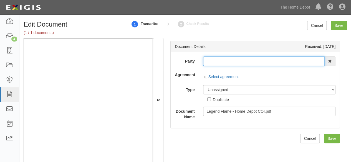
type input "Legend Flame Group LLC"
click at [228, 63] on input "Legend Flame Group LLC" at bounding box center [264, 61] width 122 height 9
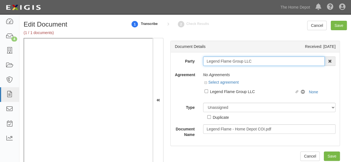
click at [228, 63] on input "Legend Flame Group LLC" at bounding box center [264, 61] width 122 height 9
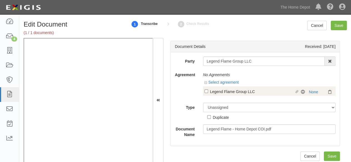
click at [226, 91] on div "Legend Flame Group LLC" at bounding box center [252, 91] width 85 height 6
click at [208, 91] on input "Linked agreement Legend Flame Group LLC Linked agreement" at bounding box center [206, 92] width 4 height 4
checkbox input "true"
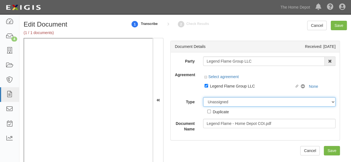
click at [220, 104] on select "Unassigned Binder Cancellation Notice Certificate Contract Endorsement Insuranc…" at bounding box center [269, 101] width 132 height 9
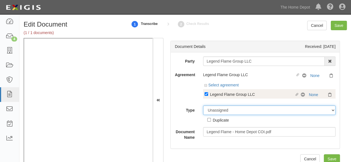
select select "CertificateDetail"
click at [203, 106] on select "Unassigned Binder Cancellation Notice Certificate Contract Endorsement Insuranc…" at bounding box center [269, 110] width 132 height 9
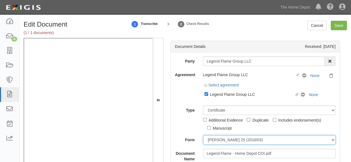
drag, startPoint x: 223, startPoint y: 139, endPoint x: 224, endPoint y: 136, distance: 3.5
click at [223, 138] on select "ACORD 25 (2016/03) ACORD 101 ACORD 855 NY (2014/05) General" at bounding box center [269, 139] width 132 height 9
select select "GeneralFormDetail"
click at [203, 135] on select "ACORD 25 (2016/03) ACORD 101 ACORD 855 NY (2014/05) General" at bounding box center [269, 139] width 132 height 9
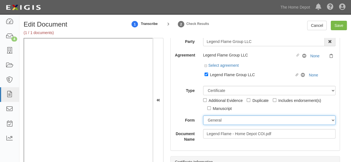
scroll to position [55, 0]
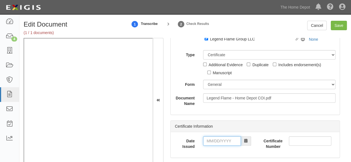
click at [218, 143] on input "Date Issued" at bounding box center [222, 140] width 38 height 9
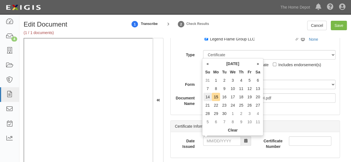
click at [208, 98] on td "14" at bounding box center [207, 97] width 8 height 8
drag, startPoint x: 220, startPoint y: 139, endPoint x: 228, endPoint y: 114, distance: 25.6
click at [220, 138] on input "09/14/2025" at bounding box center [222, 140] width 38 height 9
click at [249, 89] on td "12" at bounding box center [249, 89] width 8 height 8
type input "09/12/2025"
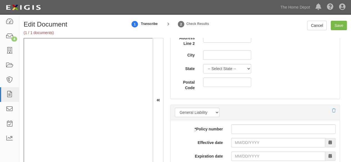
scroll to position [471, 0]
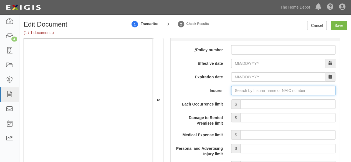
click at [241, 91] on input "Insurer" at bounding box center [283, 90] width 104 height 9
paste input "25054"
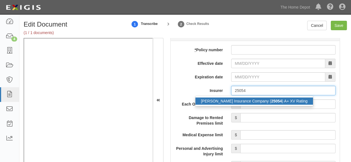
click at [236, 101] on div "Hudson Insurance Company ( 25054 ) A+ XV Rating" at bounding box center [254, 101] width 118 height 7
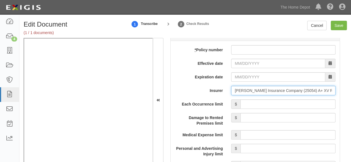
type input "Hudson Insurance Company (25054) A+ XV Rating"
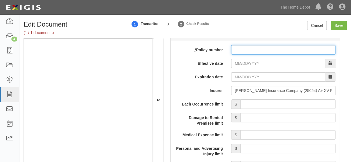
click at [234, 49] on input "* Policy number" at bounding box center [283, 49] width 104 height 9
paste input "10269880-1"
type input "10269880-1"
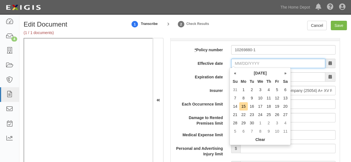
click at [237, 60] on input "Effective date" at bounding box center [278, 63] width 94 height 9
type input "02/24/2202"
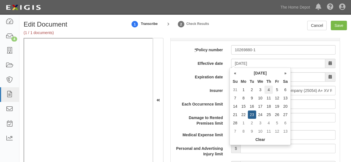
type input "02/24/2203"
click at [269, 88] on td "4" at bounding box center [268, 90] width 8 height 8
type input "02/04/2202"
type input "02/04/2203"
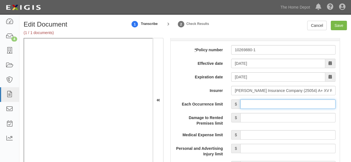
drag, startPoint x: 246, startPoint y: 100, endPoint x: 248, endPoint y: 96, distance: 3.7
click at [246, 100] on input "Each Occurrence limit" at bounding box center [287, 104] width 95 height 9
type input "2,000,000"
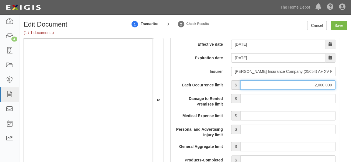
scroll to position [527, 0]
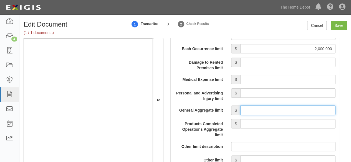
drag, startPoint x: 257, startPoint y: 111, endPoint x: 258, endPoint y: 106, distance: 5.1
click at [257, 111] on input "General Aggregate limit" at bounding box center [287, 110] width 95 height 9
type input "2,000,000"
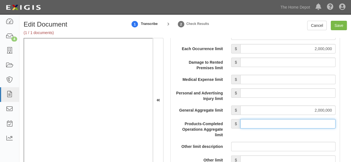
click at [268, 120] on input "Products-Completed Operations Aggregate limit" at bounding box center [287, 123] width 95 height 9
type input "2,000,000"
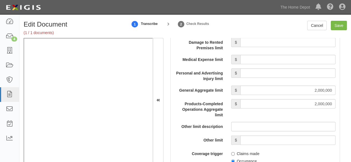
scroll to position [582, 0]
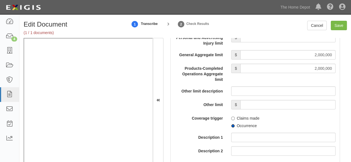
click at [232, 125] on input "Occurrence" at bounding box center [233, 126] width 4 height 4
radio input "true"
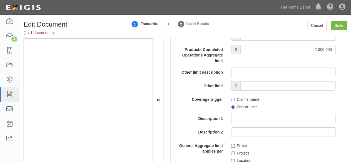
scroll to position [610, 0]
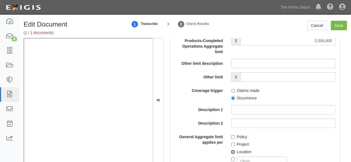
click at [231, 151] on input "Location" at bounding box center [233, 152] width 4 height 4
checkbox input "true"
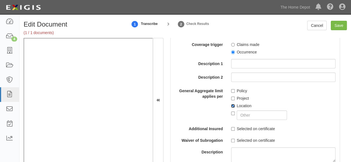
scroll to position [665, 0]
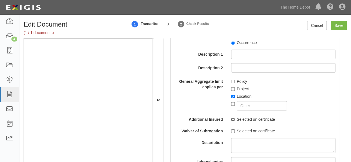
click at [231, 119] on input "Selected on certificate" at bounding box center [233, 120] width 4 height 4
checkbox input "true"
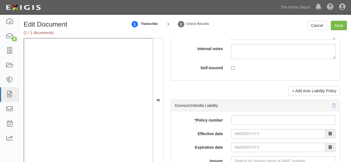
scroll to position [1164, 0]
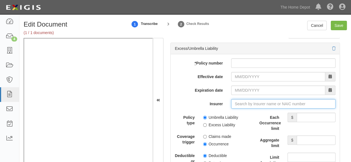
click at [243, 99] on input "Insurer" at bounding box center [283, 103] width 104 height 9
paste input "38920"
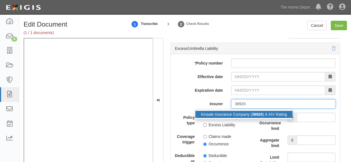
click at [237, 111] on div "Kinsale Insurance Company ( 38920 ) A XIV Rating" at bounding box center [243, 114] width 97 height 7
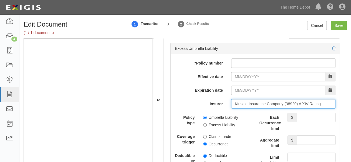
type input "Kinsale Insurance Company (38920) A XIV Rating"
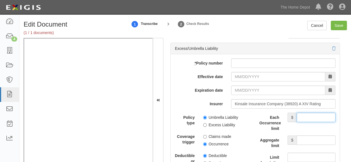
click at [314, 113] on input "Each Occurrence limit" at bounding box center [315, 117] width 39 height 9
type input "1,000,000"
click at [310, 136] on input "Aggregate limit" at bounding box center [315, 140] width 39 height 9
type input "1,000,000"
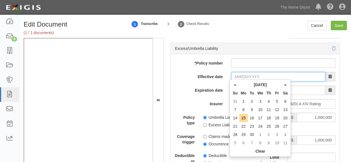
click at [233, 72] on input "Effective date" at bounding box center [278, 76] width 94 height 9
type input "02/04/2025"
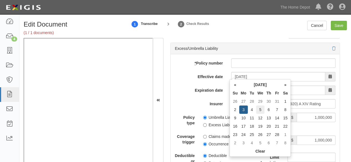
type input "02/04/2026"
click at [261, 109] on td "5" at bounding box center [260, 110] width 9 height 8
type input "02/05/2025"
type input "02/05/2026"
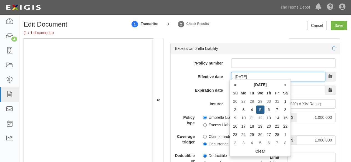
click at [252, 72] on input "02/05/2025" at bounding box center [278, 76] width 94 height 9
drag, startPoint x: 252, startPoint y: 110, endPoint x: 249, endPoint y: 101, distance: 8.9
click at [252, 109] on td "4" at bounding box center [252, 110] width 8 height 8
type input "02/04/2025"
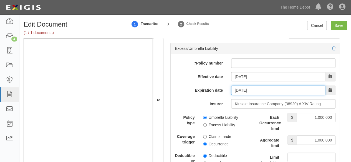
click at [243, 88] on input "02/04/2026" at bounding box center [278, 90] width 94 height 9
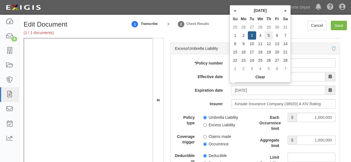
click at [267, 35] on td "5" at bounding box center [268, 35] width 8 height 8
type input "02/05/2026"
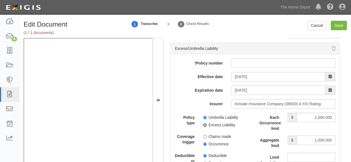
click at [203, 123] on input "Excess Liability" at bounding box center [205, 125] width 4 height 4
radio input "true"
click at [203, 142] on input "Occurrence" at bounding box center [205, 144] width 4 height 4
radio input "true"
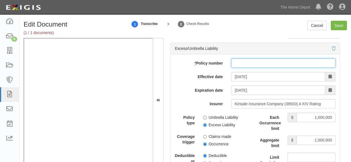
click at [239, 62] on input "* Policy number" at bounding box center [283, 62] width 104 height 9
paste input "EX2331546"
type input "EX2331546"
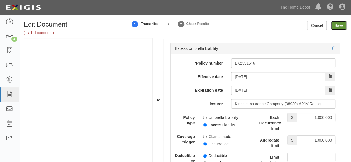
click at [340, 25] on input "Save" at bounding box center [338, 25] width 16 height 9
type input "2000000"
type input "1000000"
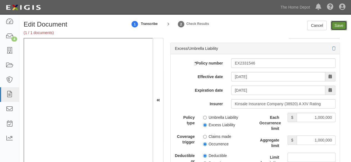
type input "1000000"
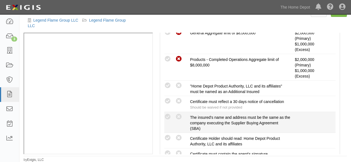
scroll to position [166, 0]
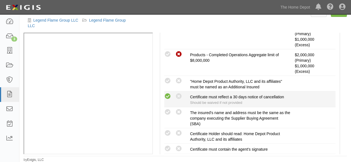
click at [168, 96] on icon at bounding box center [167, 96] width 7 height 7
radio input "true"
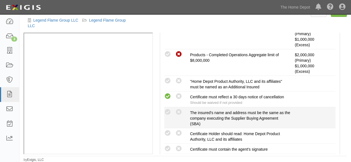
drag, startPoint x: 168, startPoint y: 80, endPoint x: 164, endPoint y: 117, distance: 36.9
click at [168, 85] on div "Compliant Waived: Non-Compliant "Home Depot Product Authority, LLC and its affi…" at bounding box center [249, 83] width 179 height 12
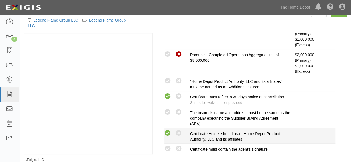
click at [169, 133] on icon at bounding box center [167, 133] width 7 height 7
radio input "true"
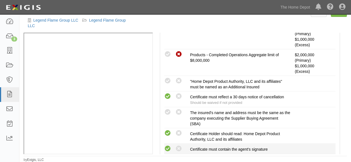
click at [169, 147] on icon at bounding box center [167, 149] width 7 height 7
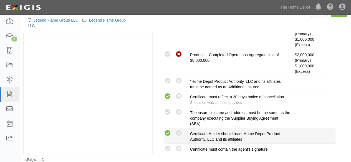
radio input "true"
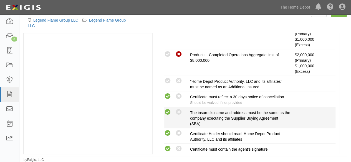
click at [165, 111] on icon at bounding box center [167, 112] width 7 height 7
radio input "true"
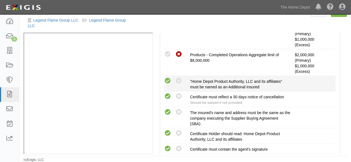
click at [167, 80] on icon at bounding box center [167, 81] width 7 height 7
radio input "true"
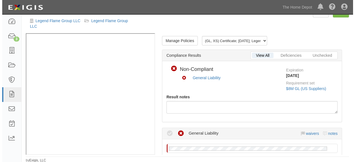
scroll to position [0, 0]
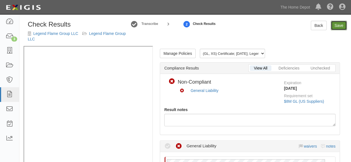
click at [340, 24] on link "Save" at bounding box center [338, 25] width 16 height 9
radio input "true"
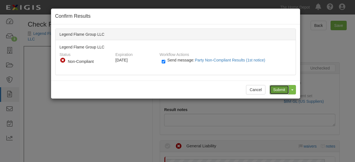
click at [276, 90] on input "Submit" at bounding box center [278, 89] width 19 height 9
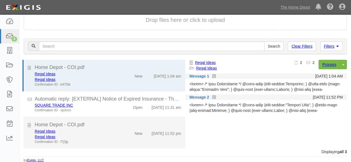
scroll to position [2, 0]
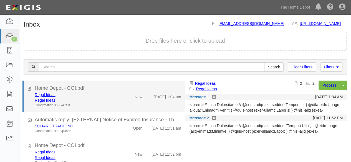
scroll to position [21, 0]
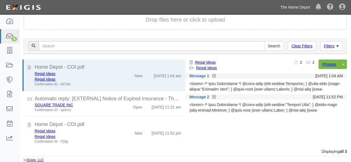
click at [291, 9] on link "The Home Depot" at bounding box center [294, 7] width 35 height 11
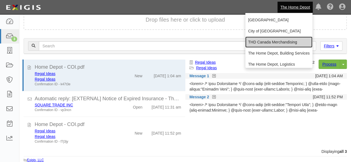
click at [262, 41] on link "THD Canada Merchandising" at bounding box center [278, 42] width 67 height 11
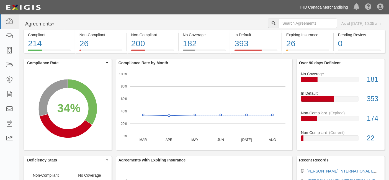
click at [318, 9] on link "THD Canada Merchandising" at bounding box center [324, 7] width 55 height 11
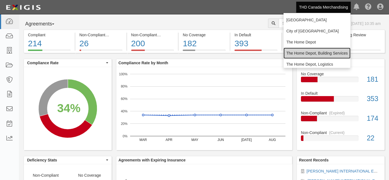
click at [301, 53] on link "The Home Depot, Building Services" at bounding box center [317, 53] width 67 height 11
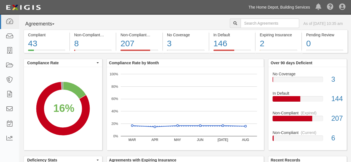
drag, startPoint x: 281, startPoint y: 8, endPoint x: 281, endPoint y: 21, distance: 13.0
click at [281, 8] on link "The Home Depot, Building Services" at bounding box center [278, 7] width 67 height 11
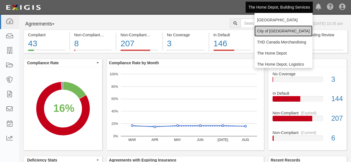
click at [268, 31] on link "City of [GEOGRAPHIC_DATA]" at bounding box center [283, 30] width 58 height 11
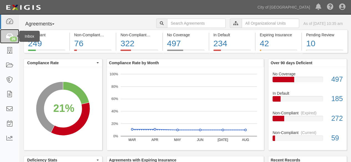
click at [13, 34] on icon at bounding box center [10, 36] width 8 height 6
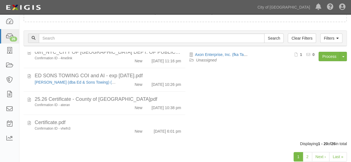
scroll to position [43, 0]
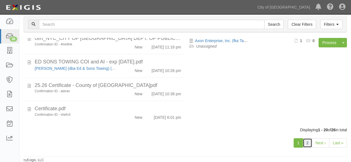
click at [308, 144] on link "2" at bounding box center [306, 142] width 9 height 9
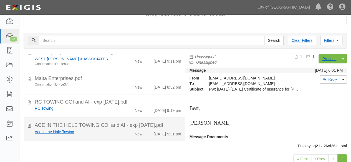
scroll to position [43, 0]
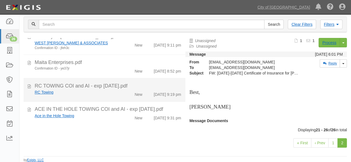
drag, startPoint x: 108, startPoint y: 93, endPoint x: 139, endPoint y: 86, distance: 32.5
click at [108, 93] on div "RC Towing" at bounding box center [76, 93] width 82 height 6
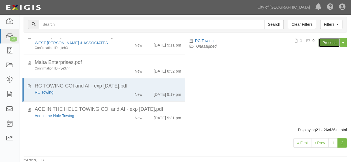
click at [328, 44] on link "Process" at bounding box center [328, 42] width 21 height 9
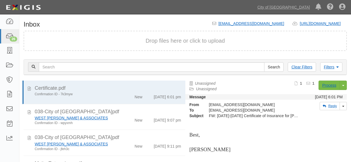
scroll to position [42, 0]
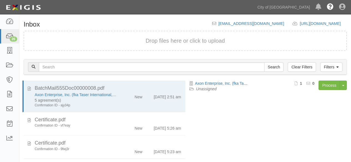
scroll to position [43, 0]
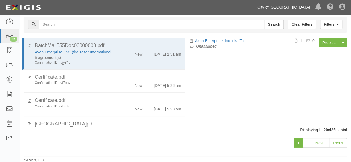
click at [288, 7] on link "City of [GEOGRAPHIC_DATA]" at bounding box center [283, 7] width 58 height 11
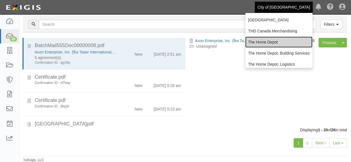
click at [264, 42] on link "The Home Depot" at bounding box center [278, 42] width 67 height 11
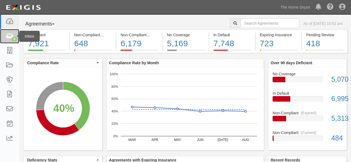
click at [10, 39] on icon at bounding box center [10, 36] width 8 height 6
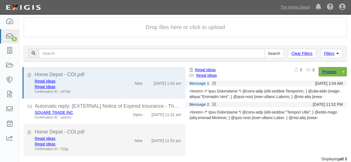
scroll to position [21, 0]
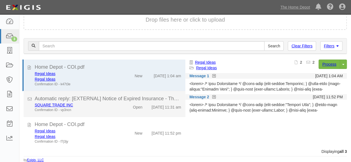
scroll to position [2, 0]
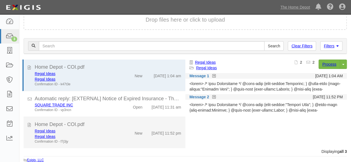
click at [96, 136] on div "Regal Ideas" at bounding box center [76, 137] width 82 height 6
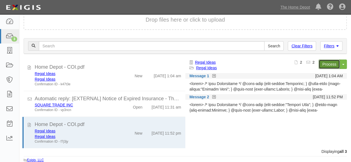
click at [328, 64] on link "Process" at bounding box center [328, 64] width 21 height 9
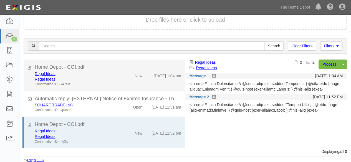
scroll to position [0, 0]
drag, startPoint x: 129, startPoint y: 77, endPoint x: 146, endPoint y: 71, distance: 18.4
click at [130, 77] on div "New" at bounding box center [134, 75] width 26 height 8
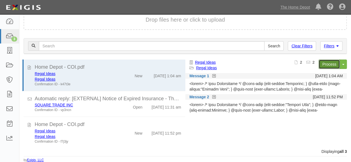
click at [325, 65] on link "Process" at bounding box center [328, 64] width 21 height 9
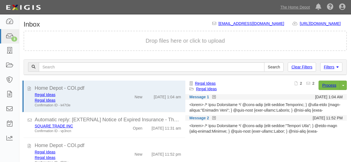
scroll to position [21, 0]
